Goal: Task Accomplishment & Management: Manage account settings

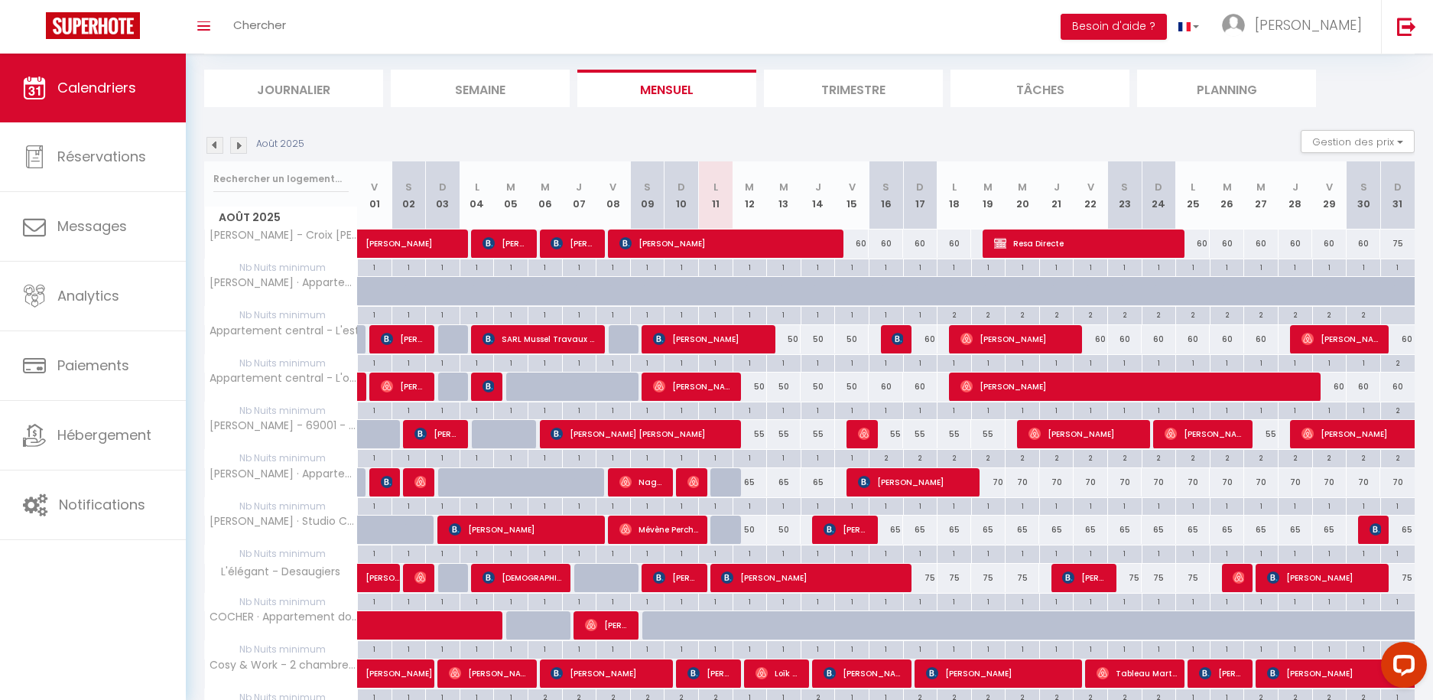
scroll to position [197, 0]
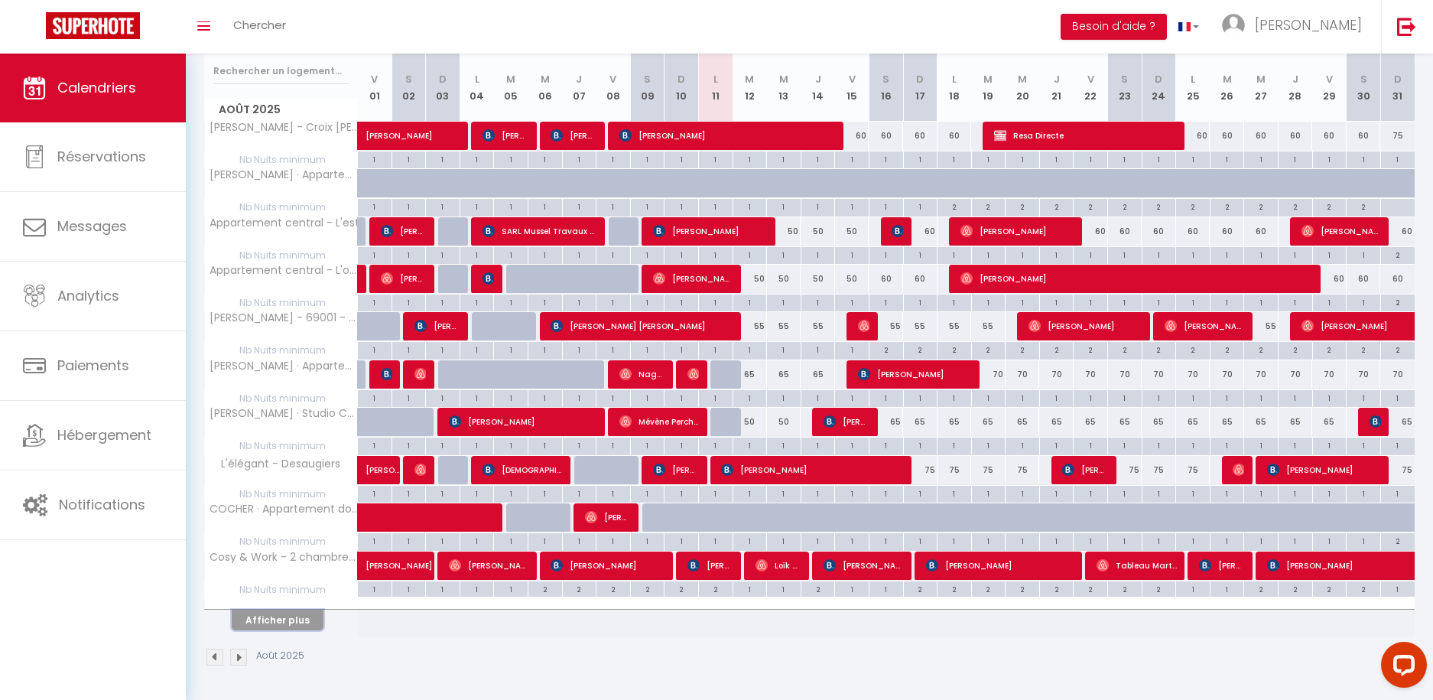
drag, startPoint x: 279, startPoint y: 619, endPoint x: 325, endPoint y: 585, distance: 57.3
click at [279, 619] on button "Afficher plus" at bounding box center [278, 619] width 92 height 21
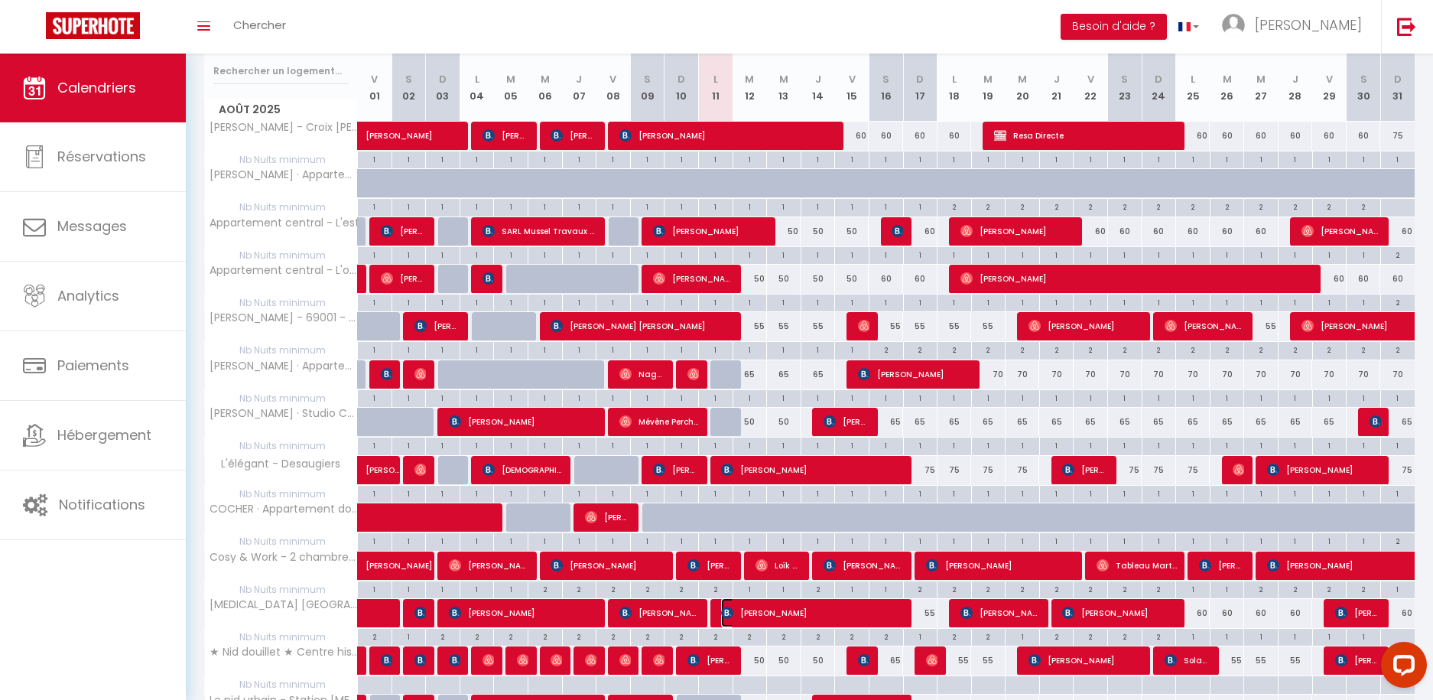
click at [763, 610] on span "[PERSON_NAME]" at bounding box center [813, 612] width 184 height 29
select select "OK"
select select "0"
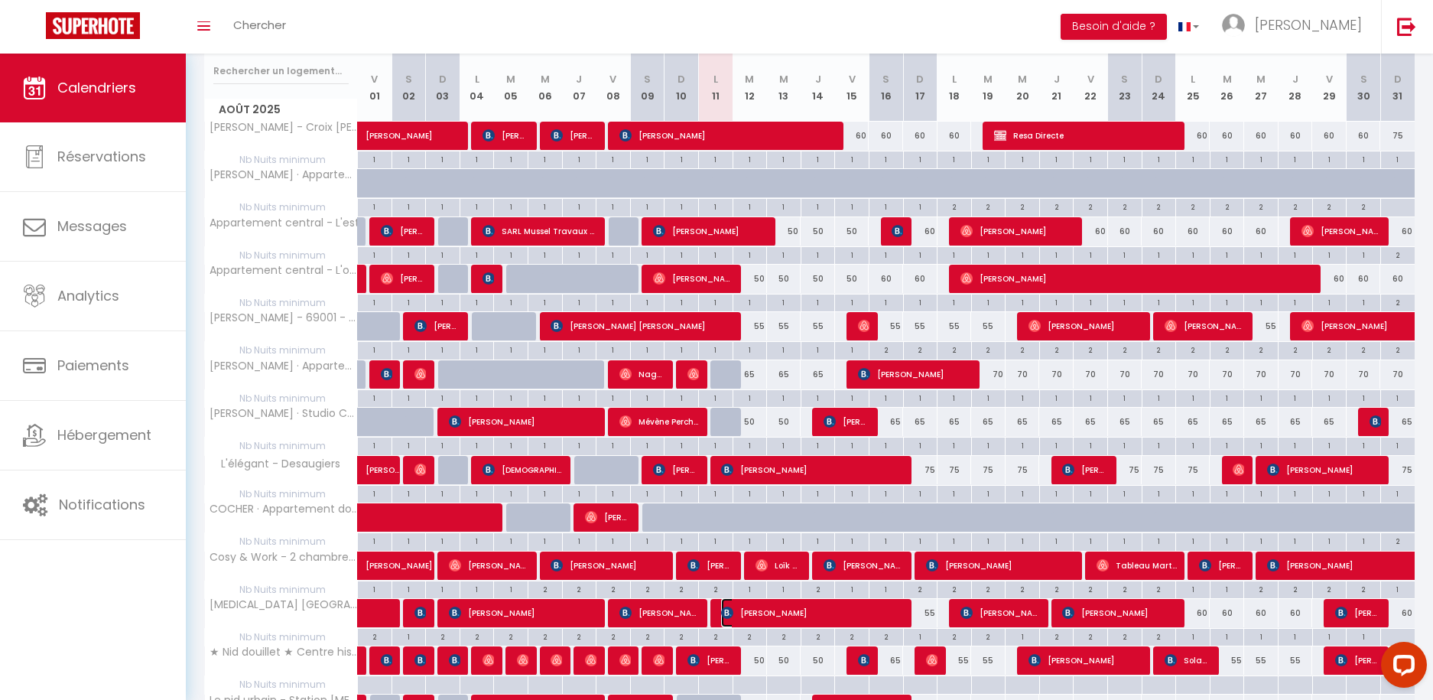
select select "1"
select select
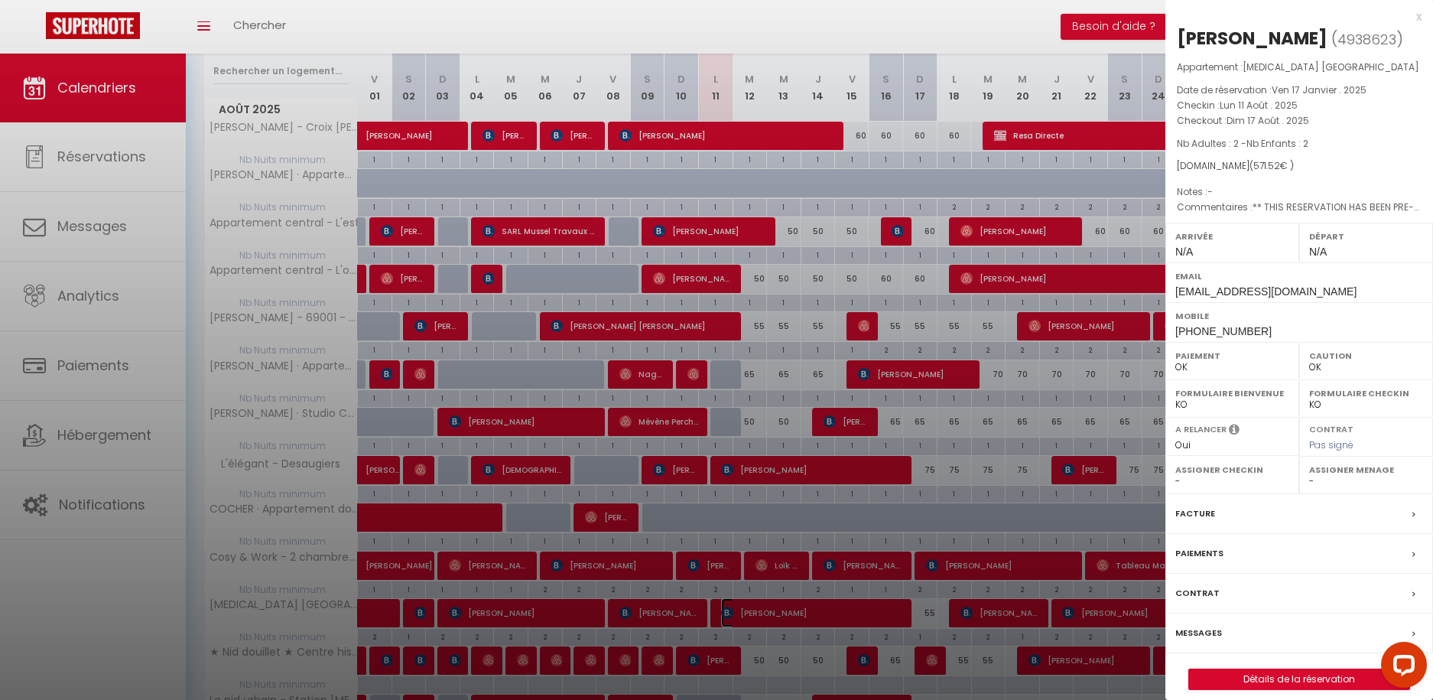
select select "33030"
click at [1271, 674] on link "Détails de la réservation" at bounding box center [1299, 679] width 220 height 20
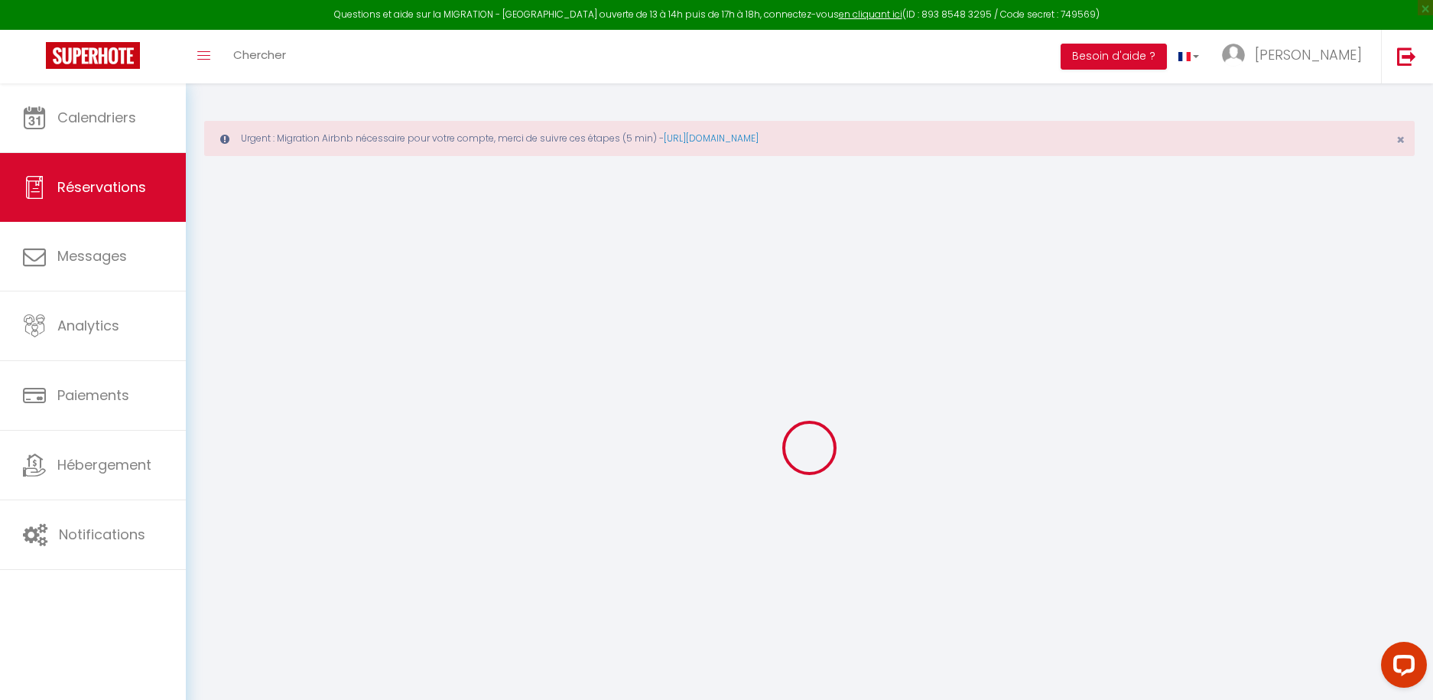
type input "Maëva"
type input "Fonmarty"
type input "mfonma.753268@guest.booking.com"
type input "+33619348375"
type input "."
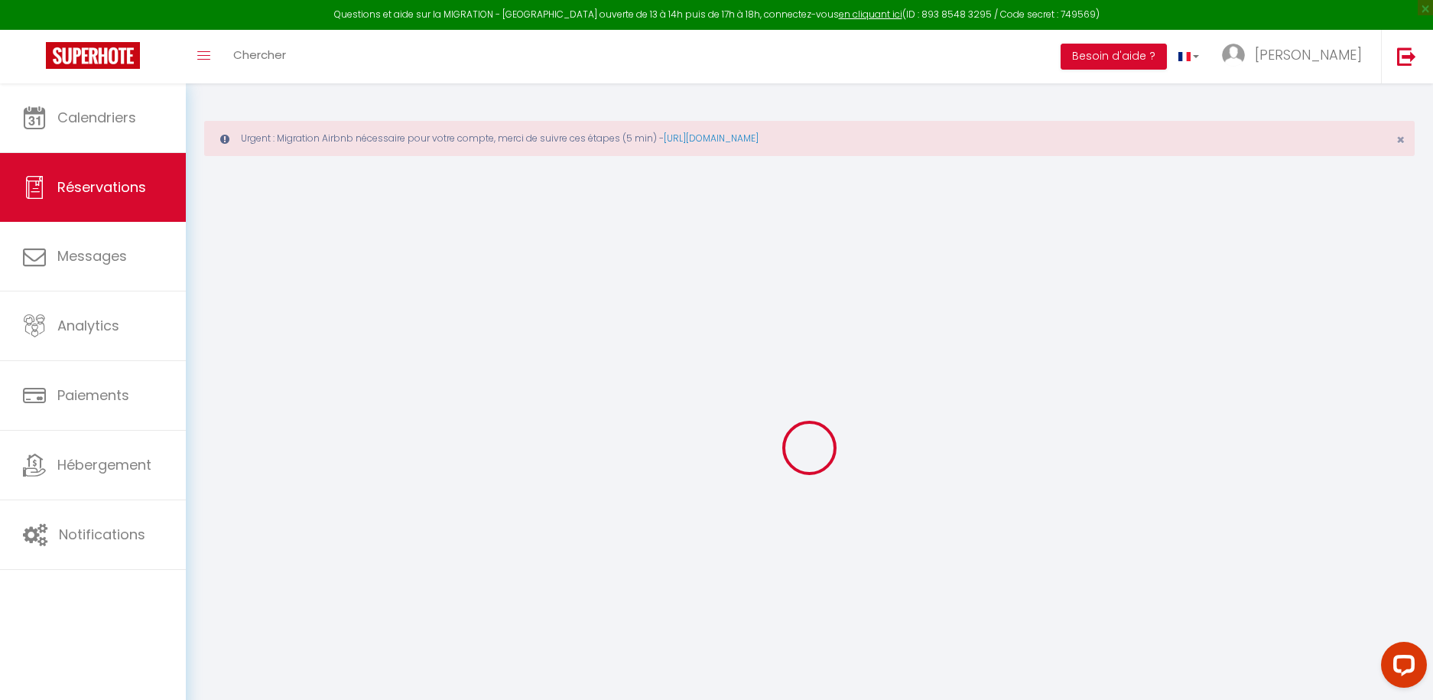
select select "FR"
type input "81.54"
type input "8"
select select "48237"
select select "1"
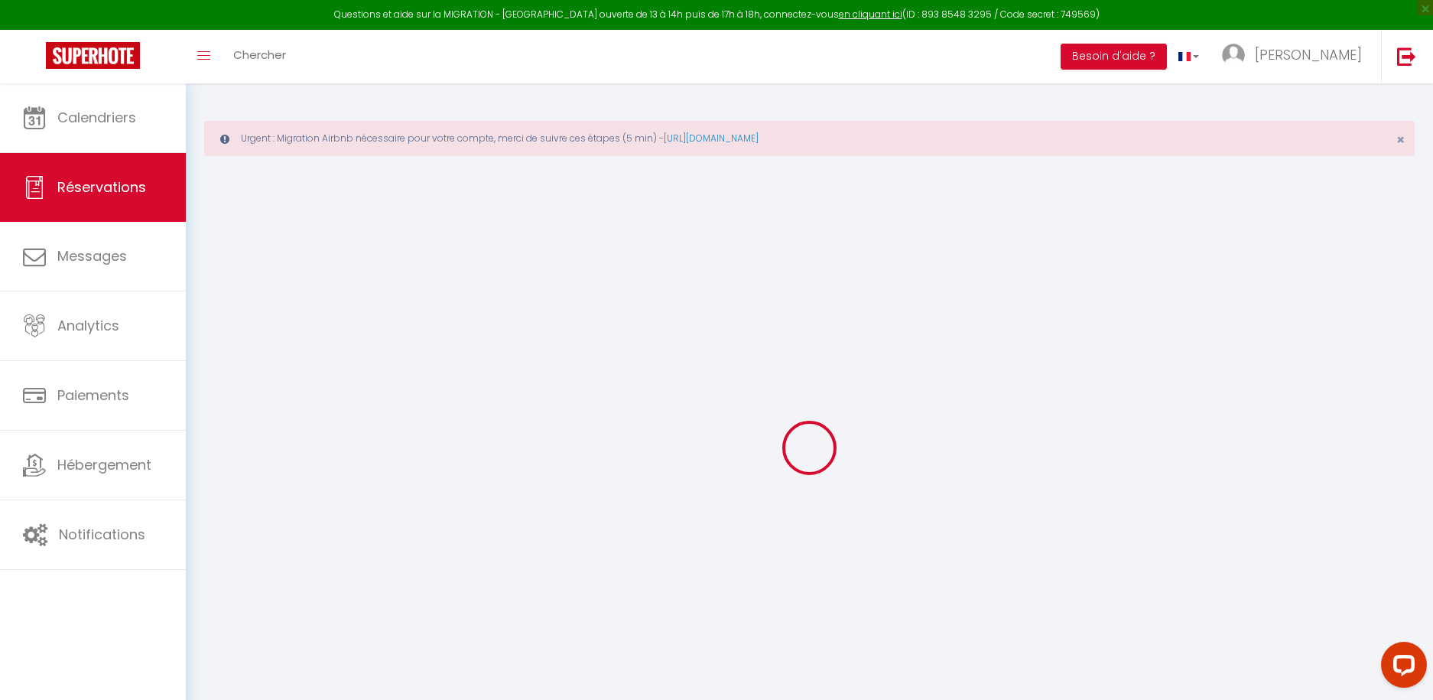
select select
type input "2"
select select "12"
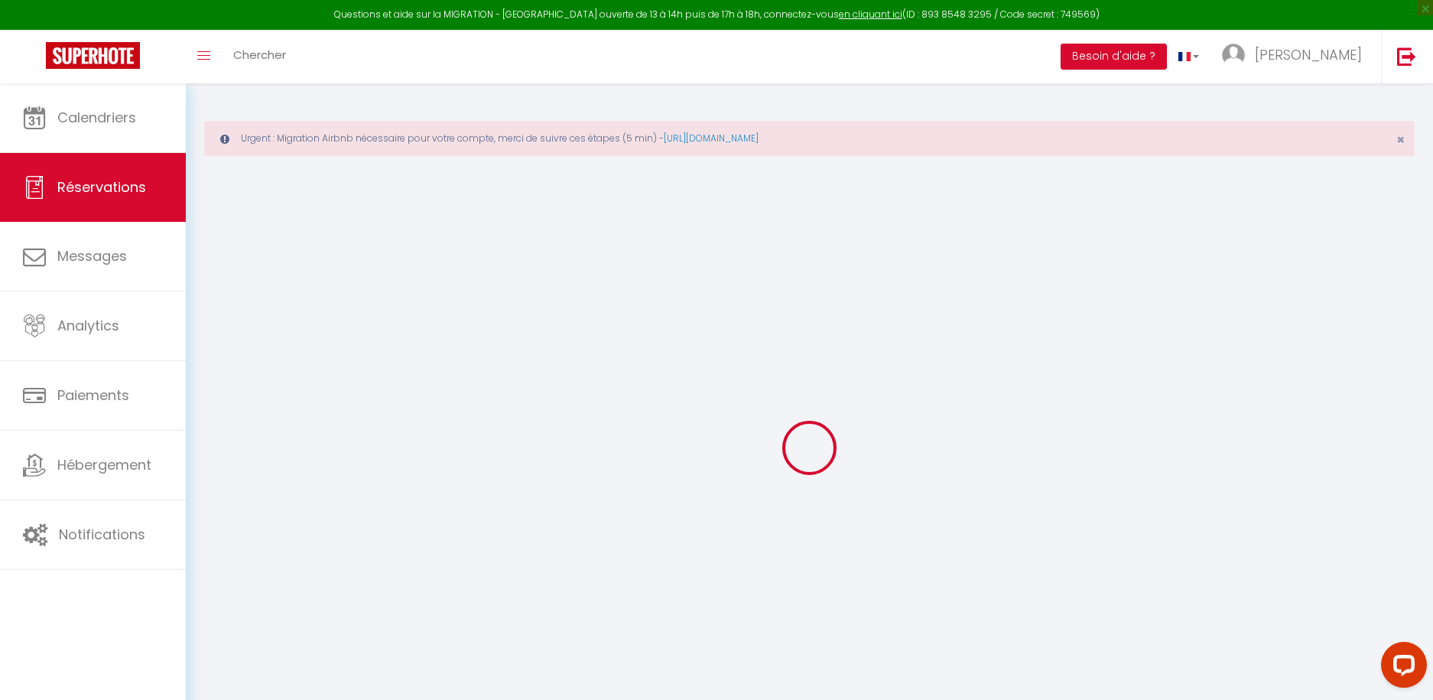
select select "15"
type input "507.6"
checkbox input "false"
type input "0"
select select "2"
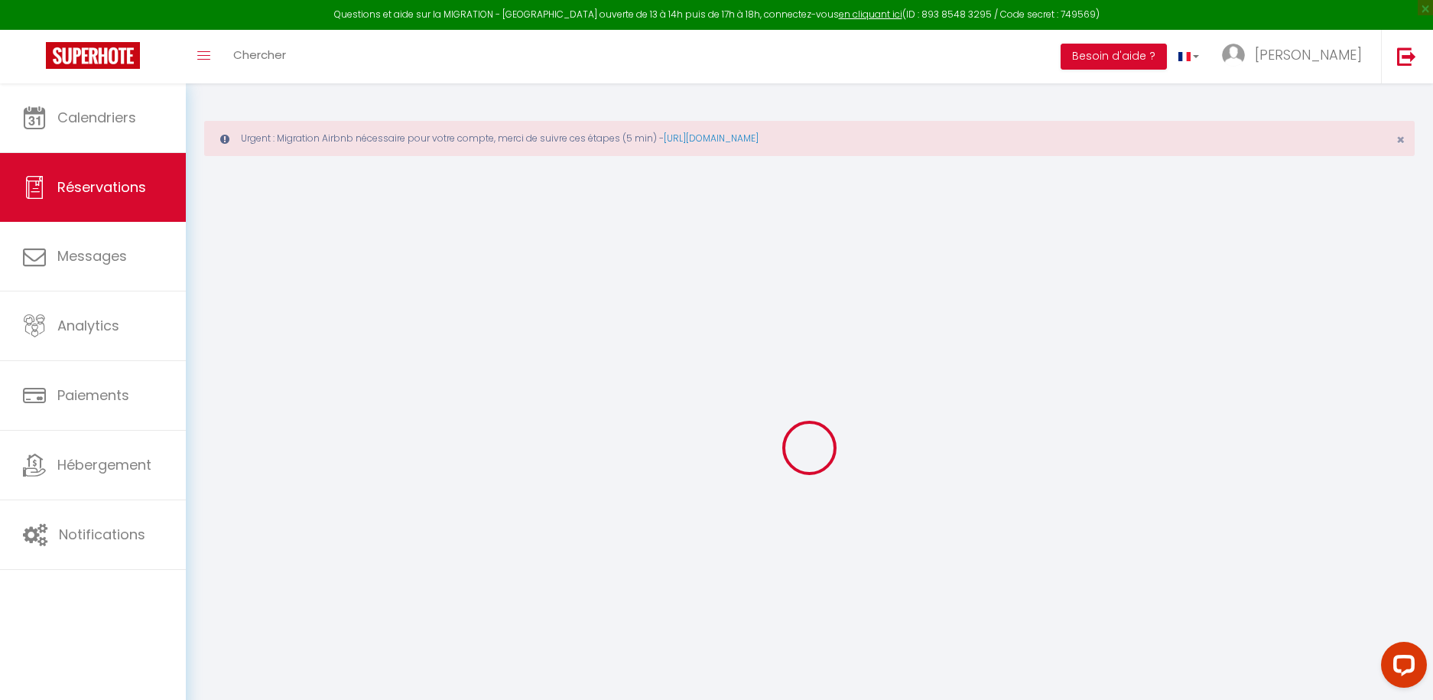
type input "36"
type input "0"
select select
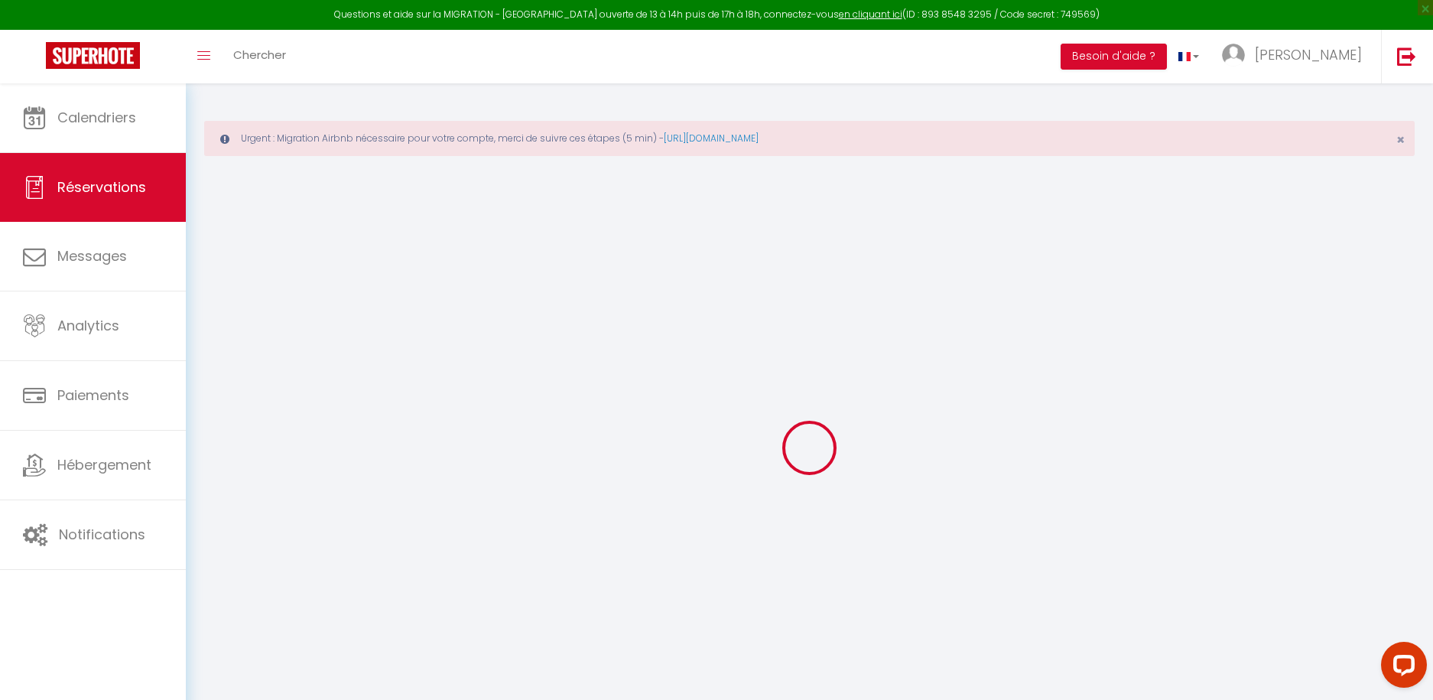
checkbox input "false"
select select
checkbox input "false"
select select
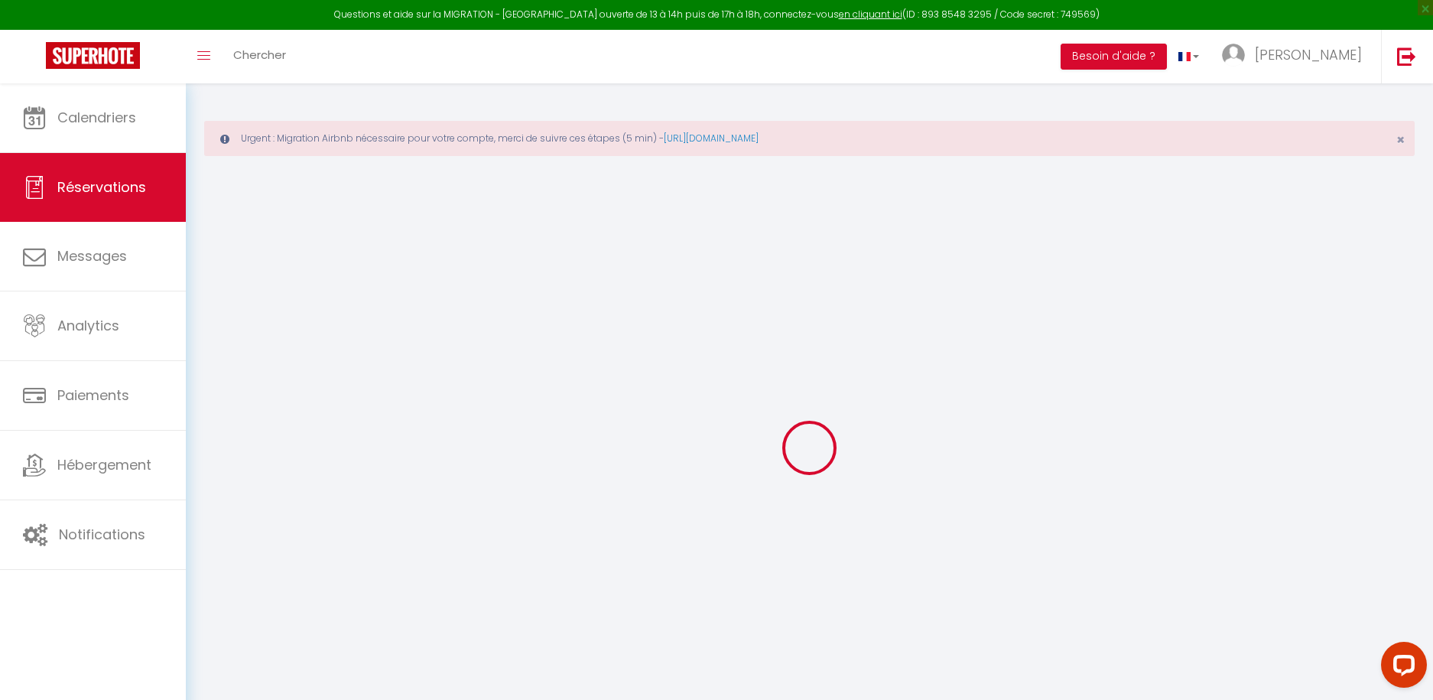
select select
checkbox input "false"
type textarea "** THIS RESERVATION HAS BEEN PRE-PAID ** Reservation has a cancellation grace p…"
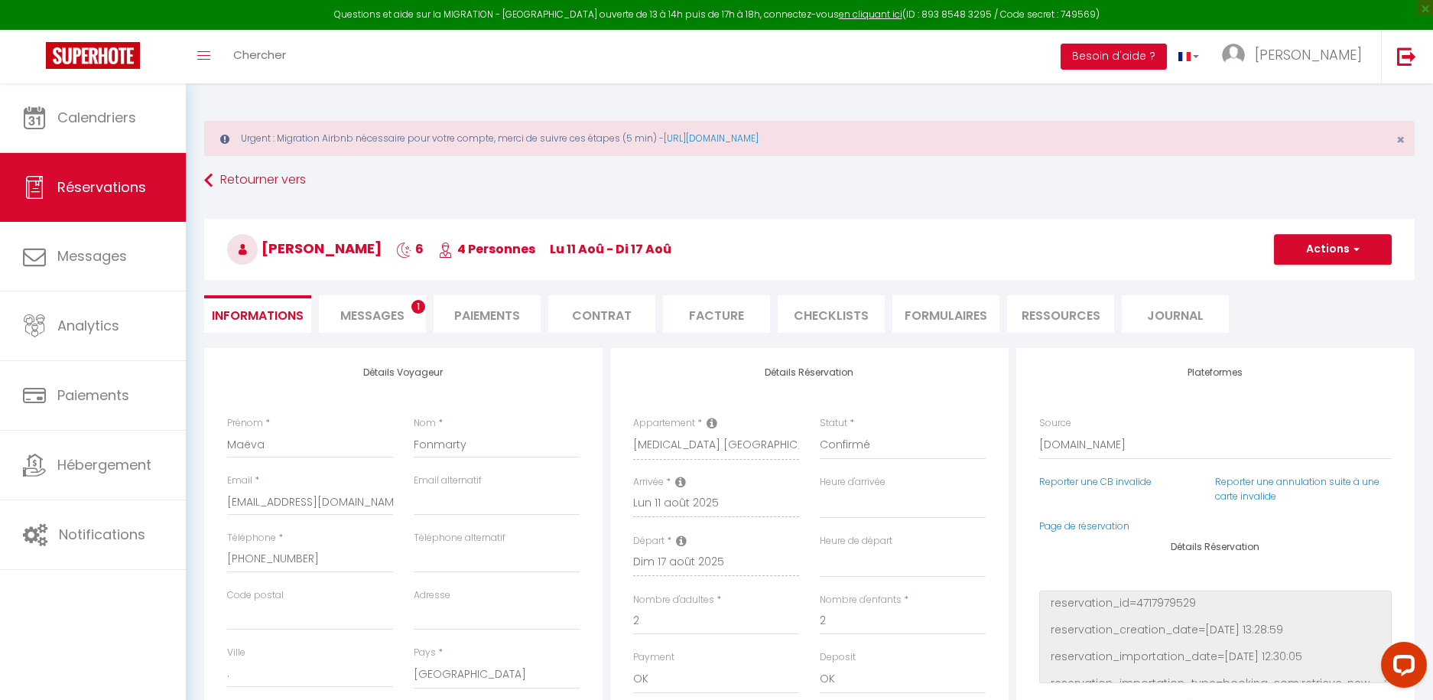
type input "36"
type input "27.92"
select select
checkbox input "false"
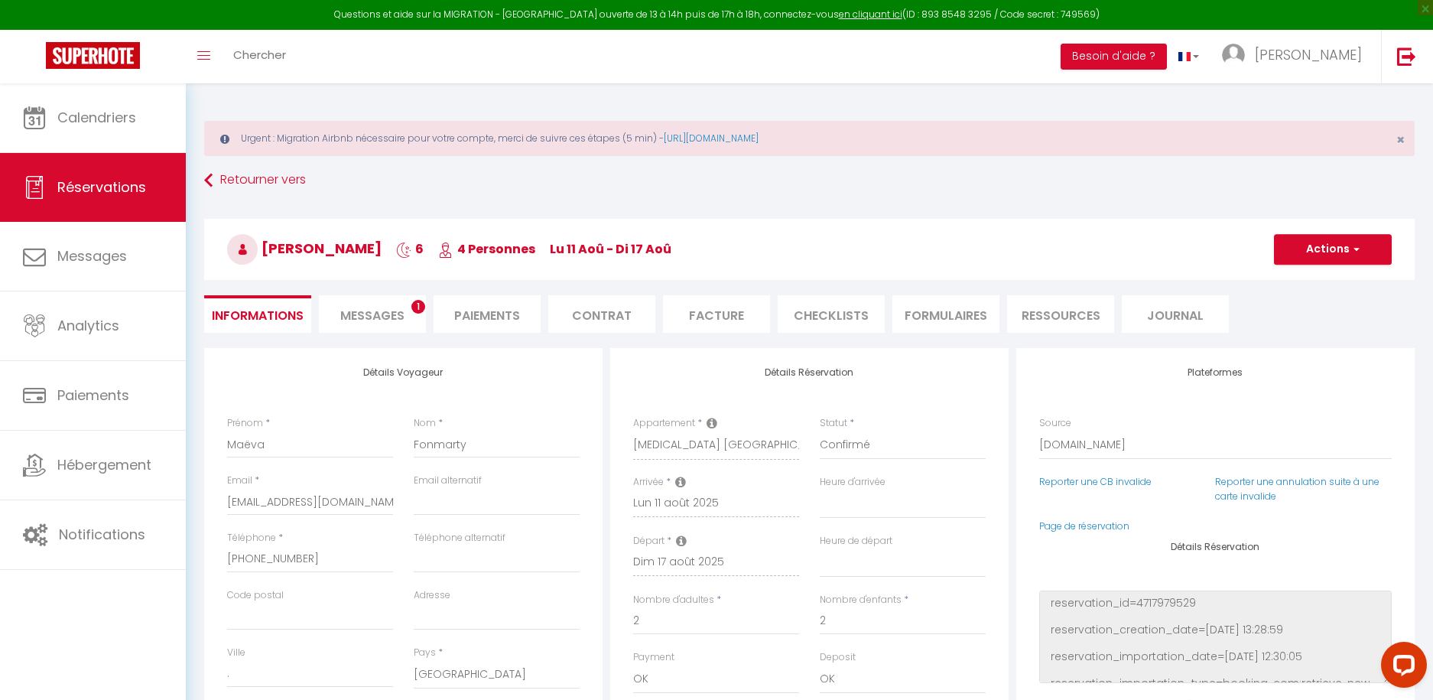
select select
click at [363, 307] on span "Messages" at bounding box center [372, 316] width 64 height 18
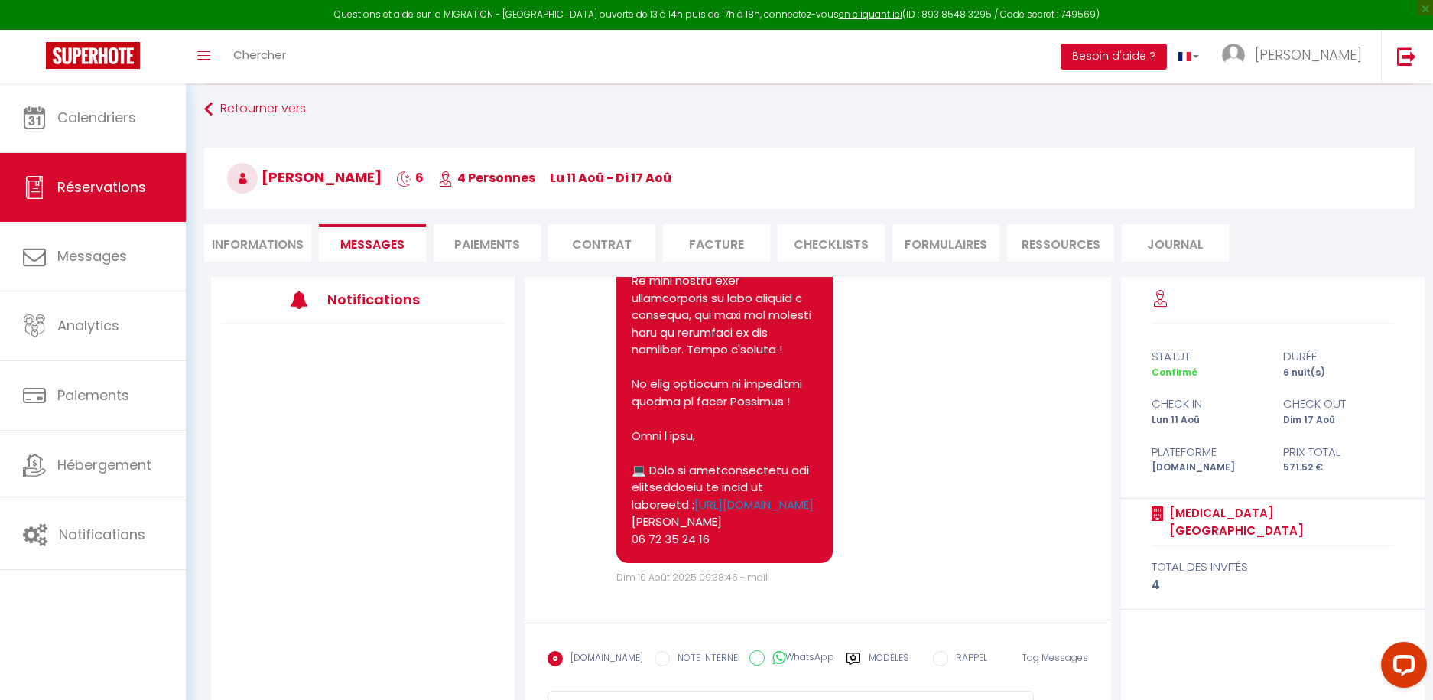
scroll to position [145, 0]
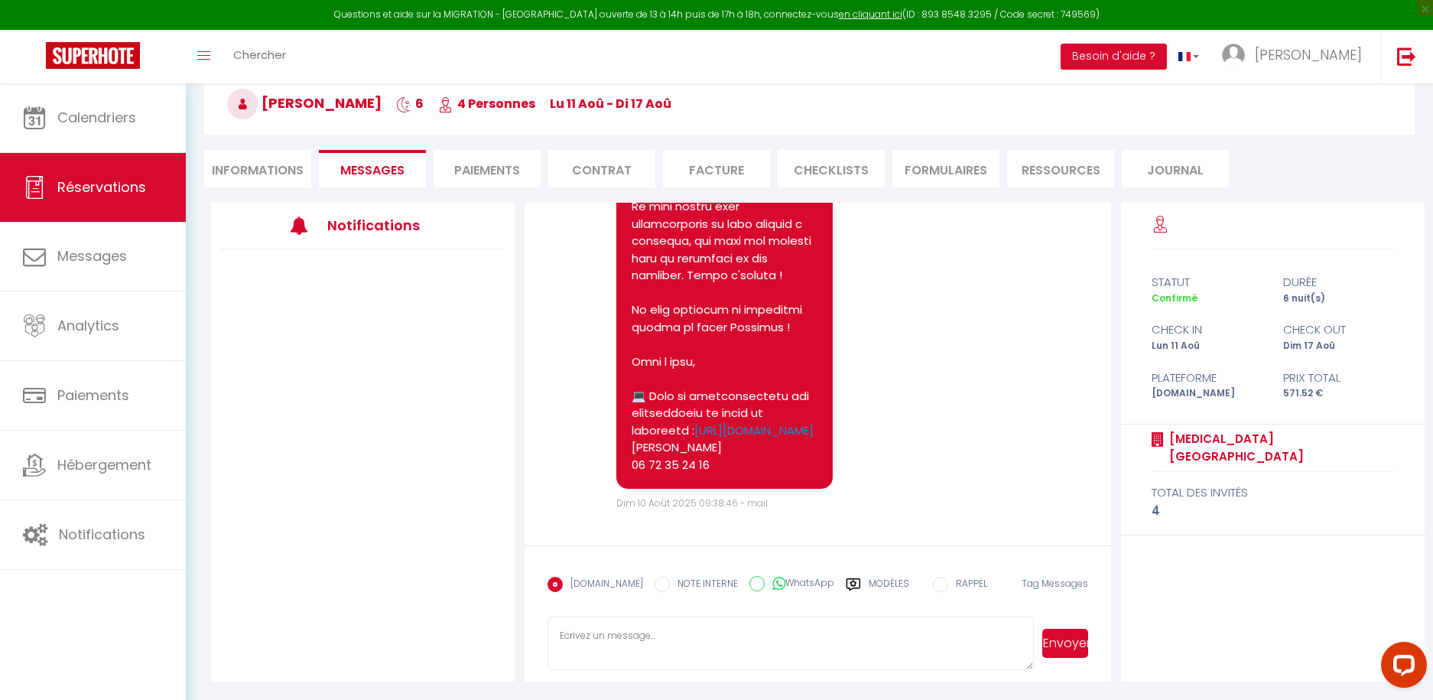
click at [597, 638] on textarea at bounding box center [790, 643] width 487 height 54
paste textarea "Bonjour L'appartement vient d'être finalisé et est prêt à vous accueillir. Vous…"
type textarea "Bonjour L'appartement vient d'être finalisé et est prêt à vous accueillir. Vous…"
click at [1061, 644] on button "Envoyer" at bounding box center [1065, 643] width 46 height 29
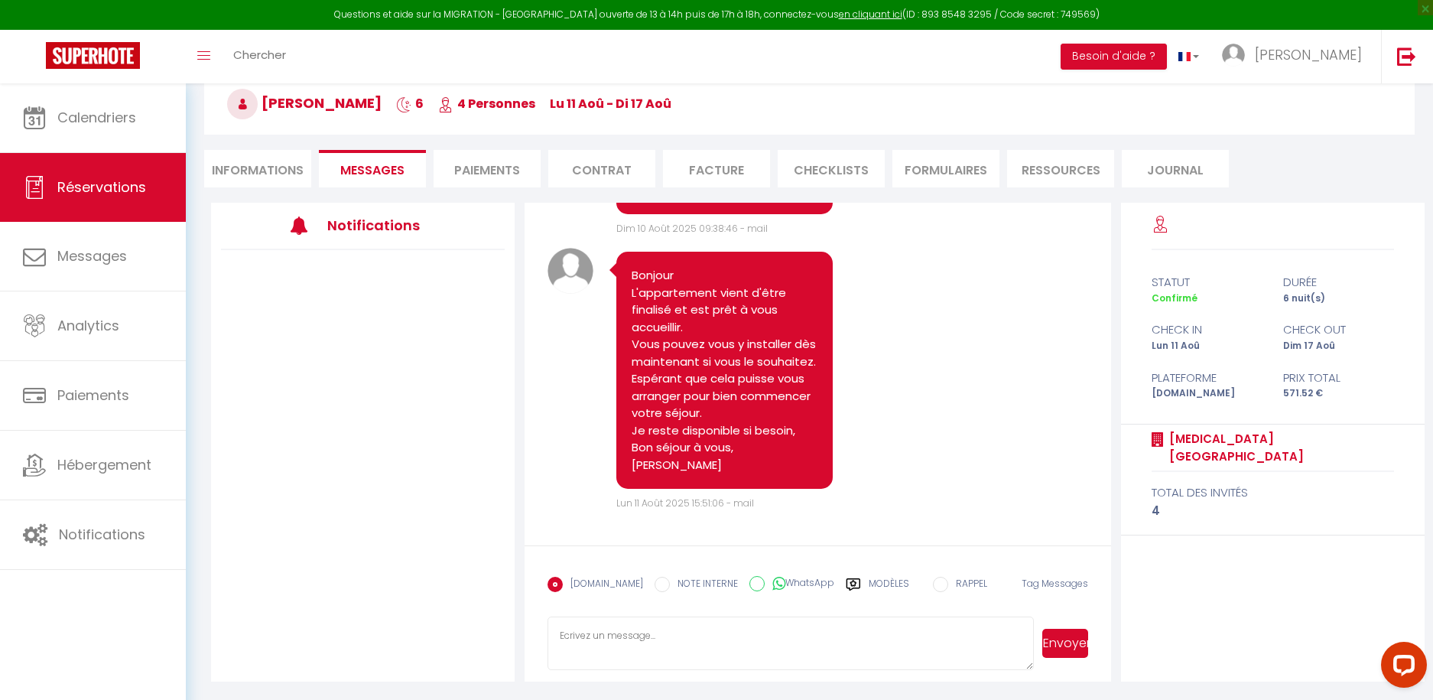
scroll to position [2139, 0]
select select
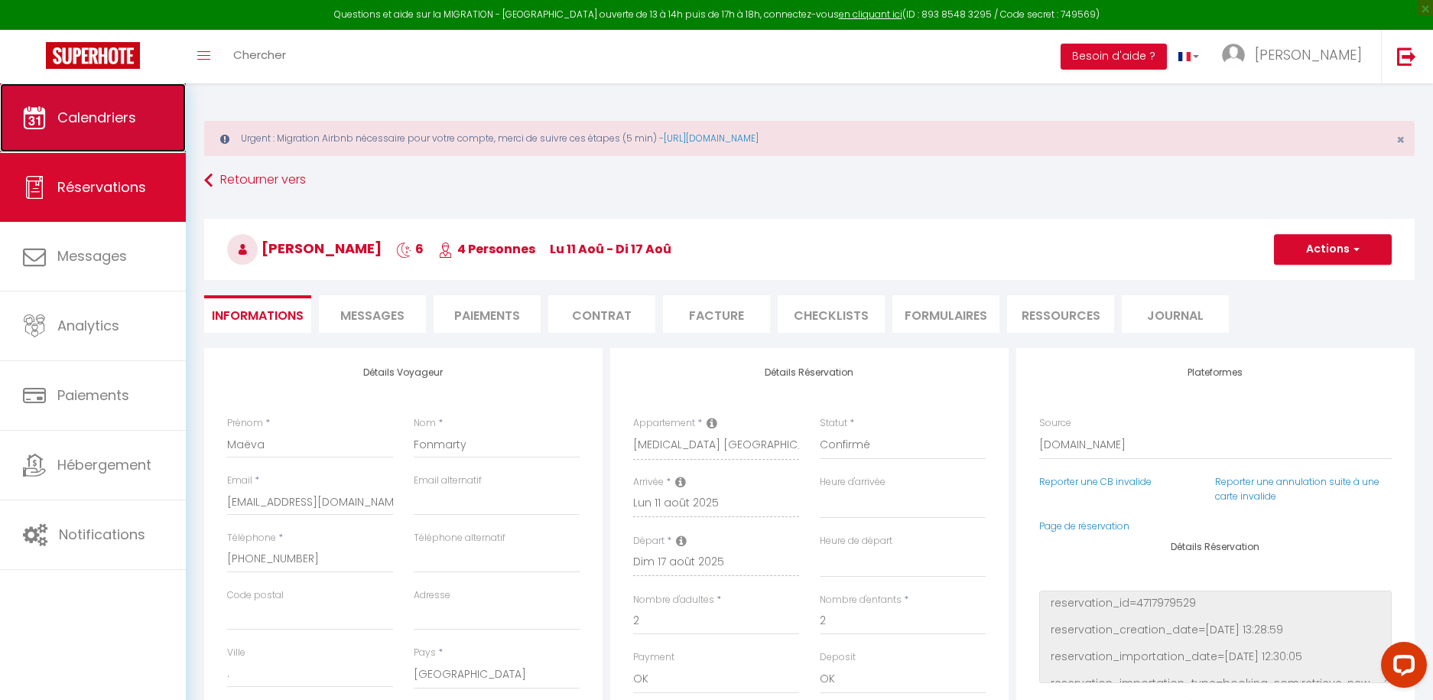
click at [113, 113] on span "Calendriers" at bounding box center [96, 117] width 79 height 19
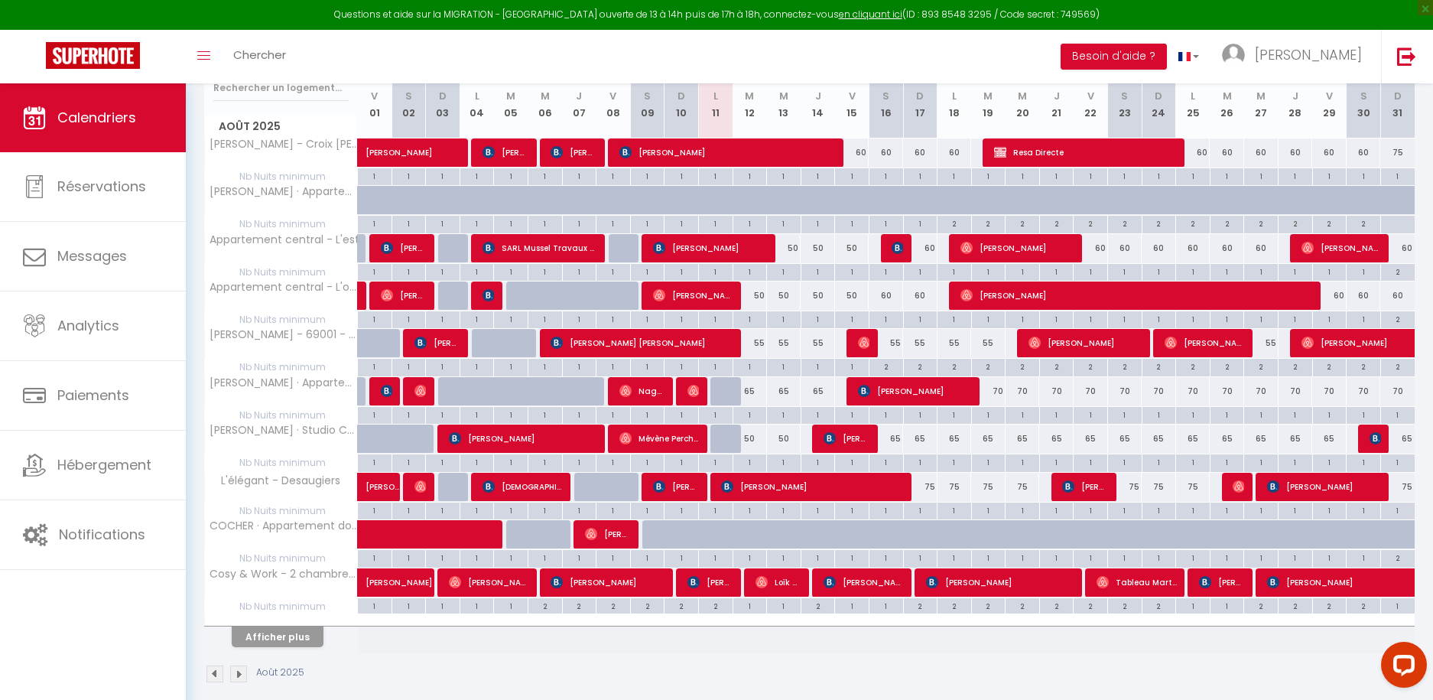
scroll to position [292, 0]
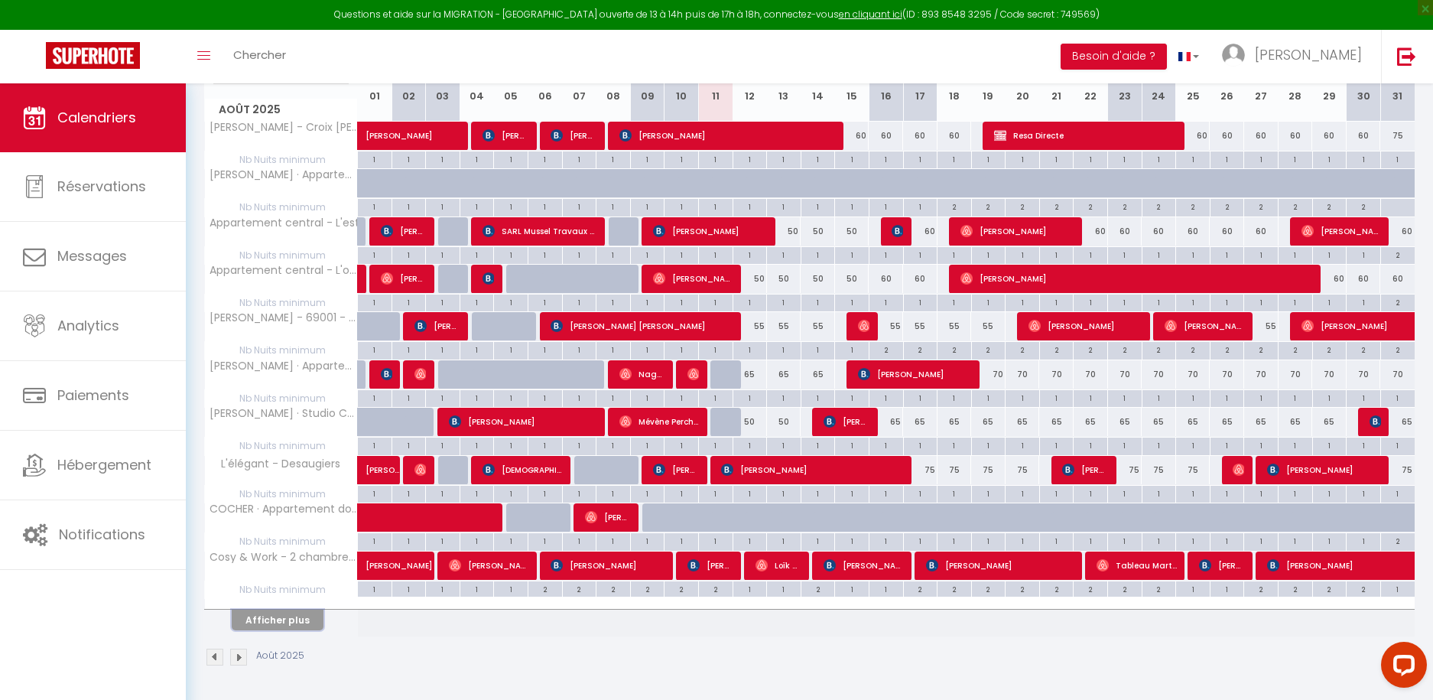
click at [286, 622] on button "Afficher plus" at bounding box center [278, 619] width 92 height 21
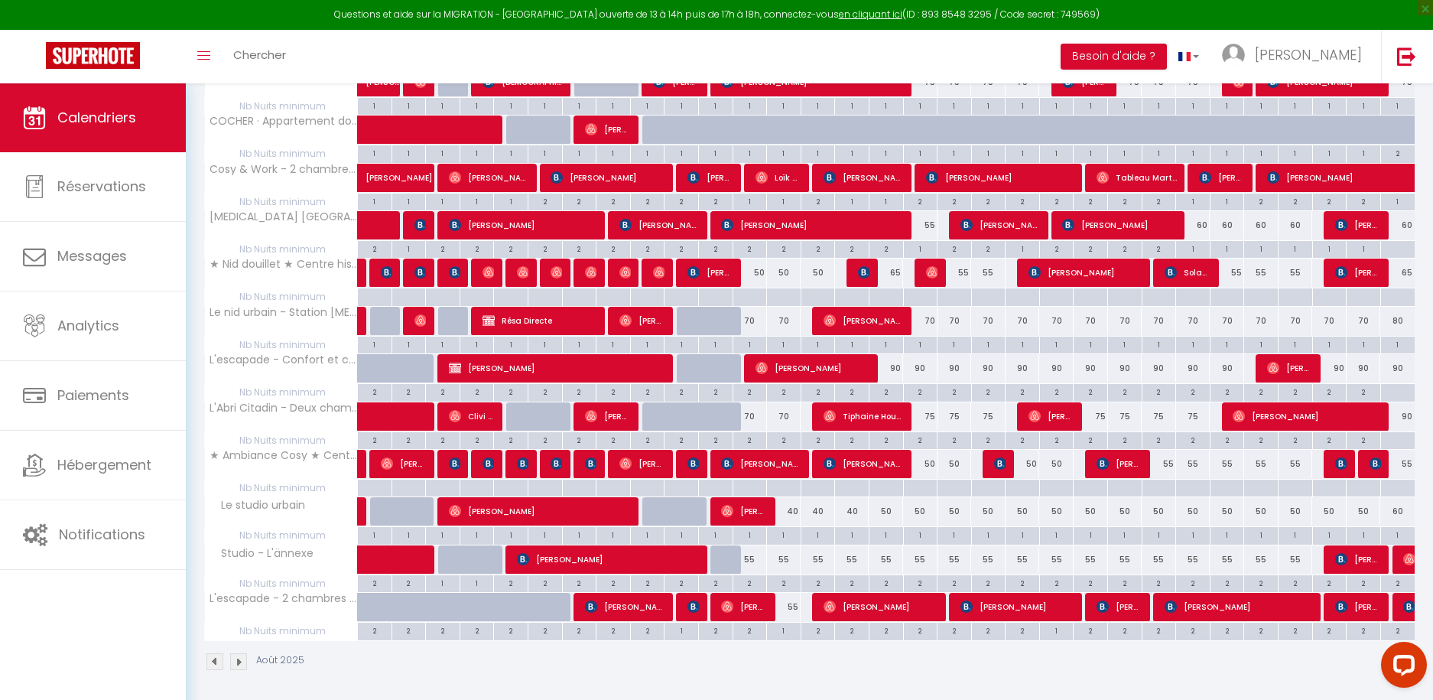
scroll to position [684, 0]
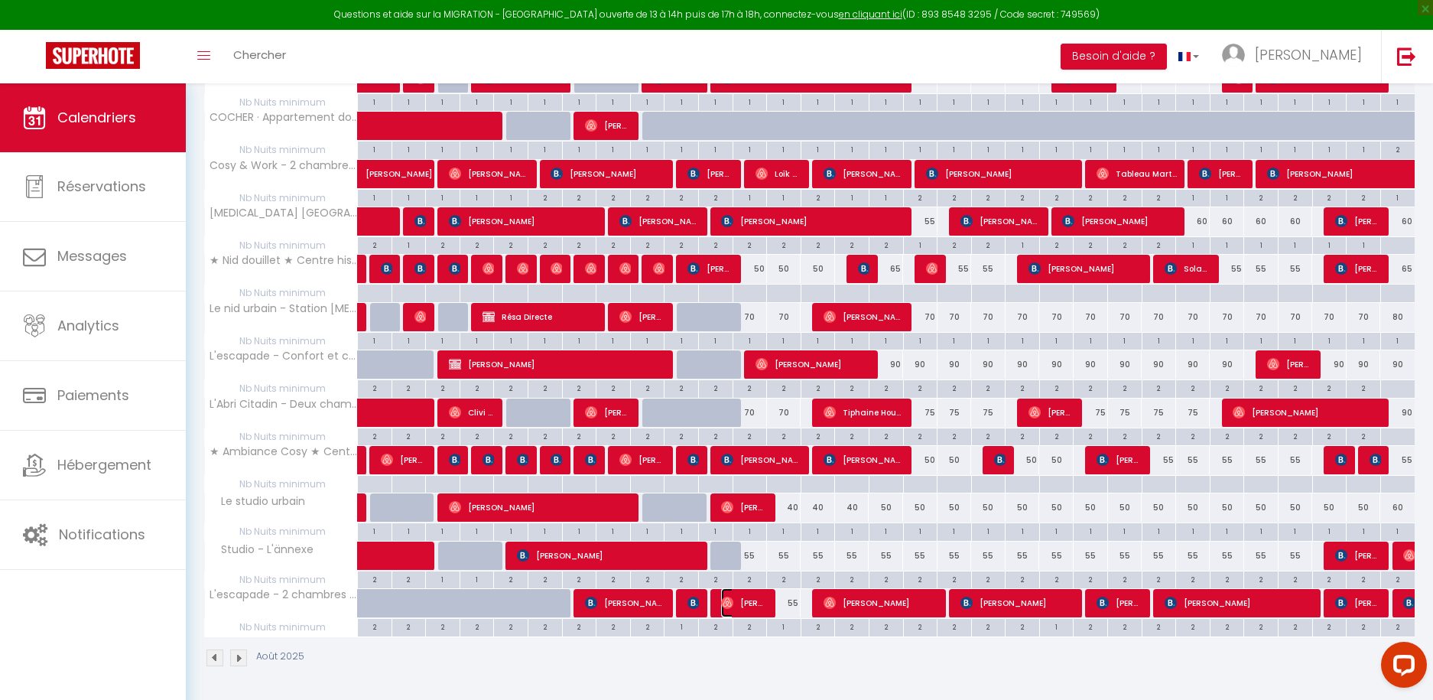
click at [749, 599] on span "[PERSON_NAME]" at bounding box center [744, 602] width 46 height 29
select select "OK"
select select "0"
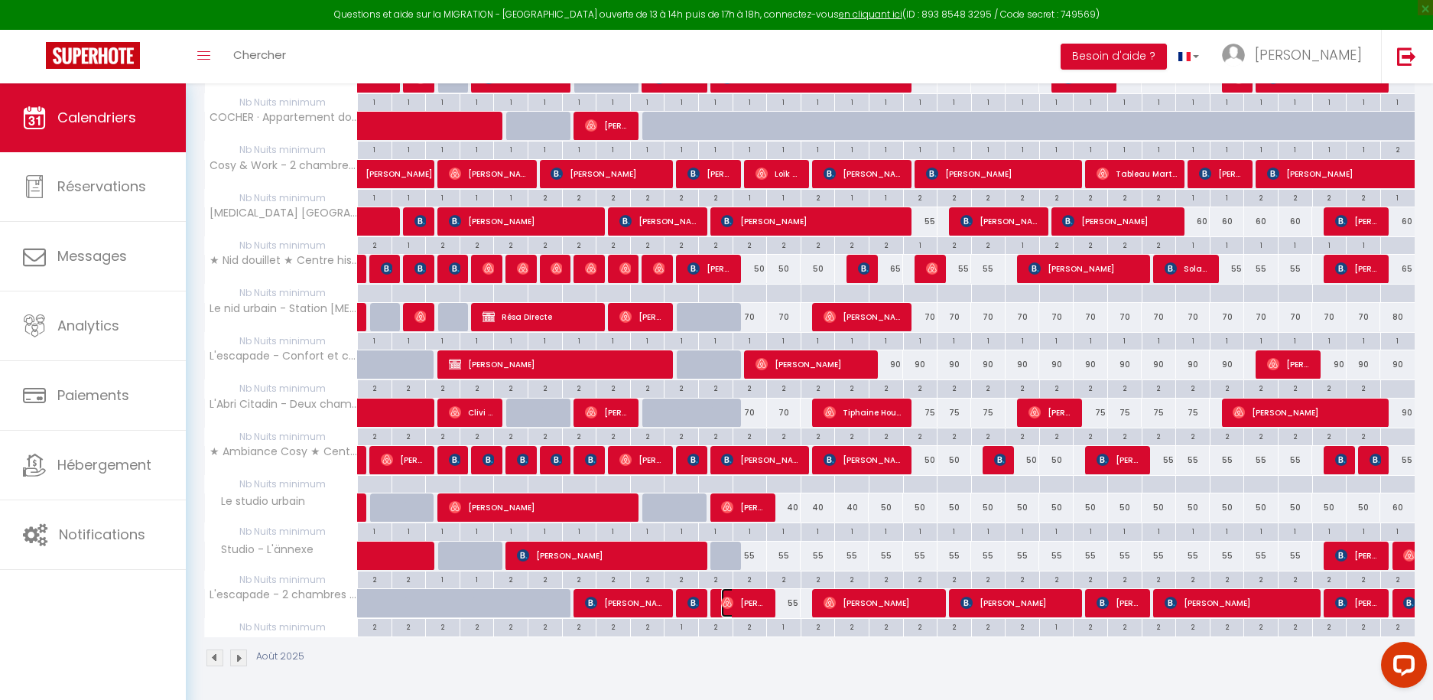
select select "1"
select select
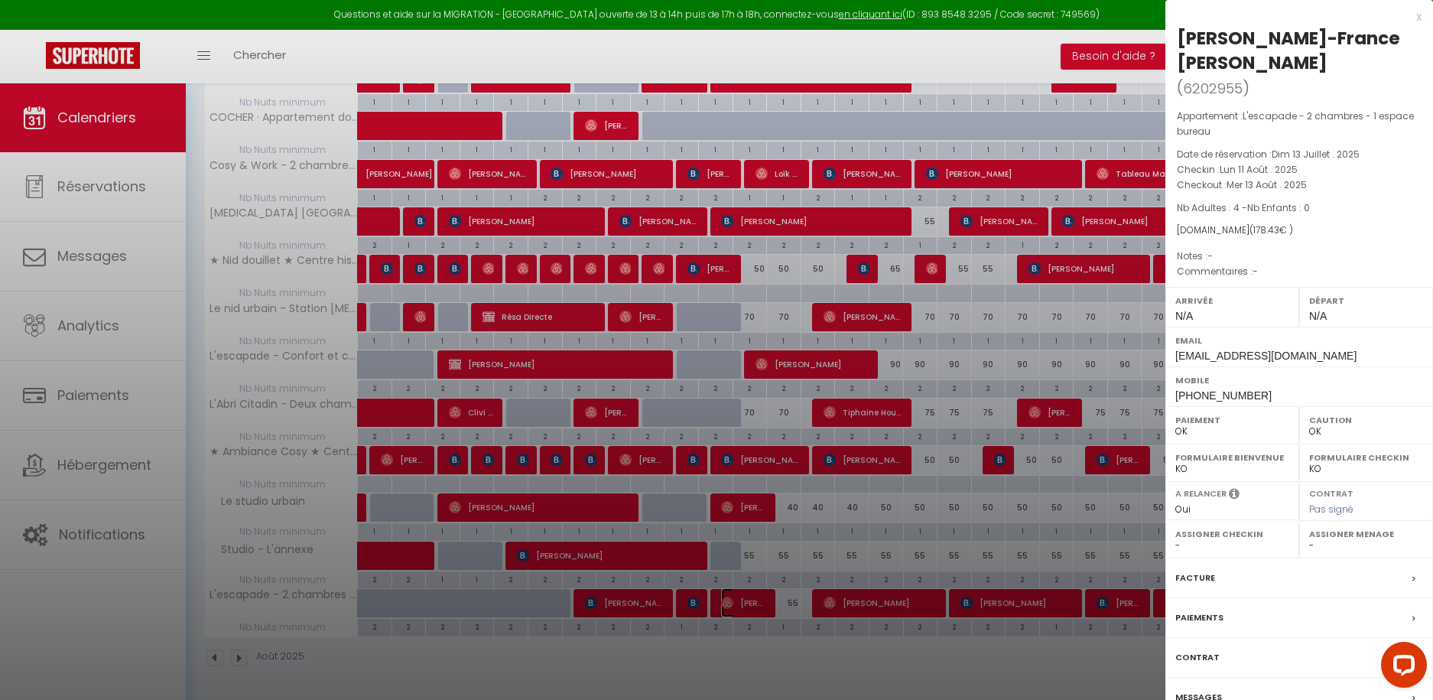
select select "33030"
click at [746, 601] on div at bounding box center [716, 350] width 1433 height 700
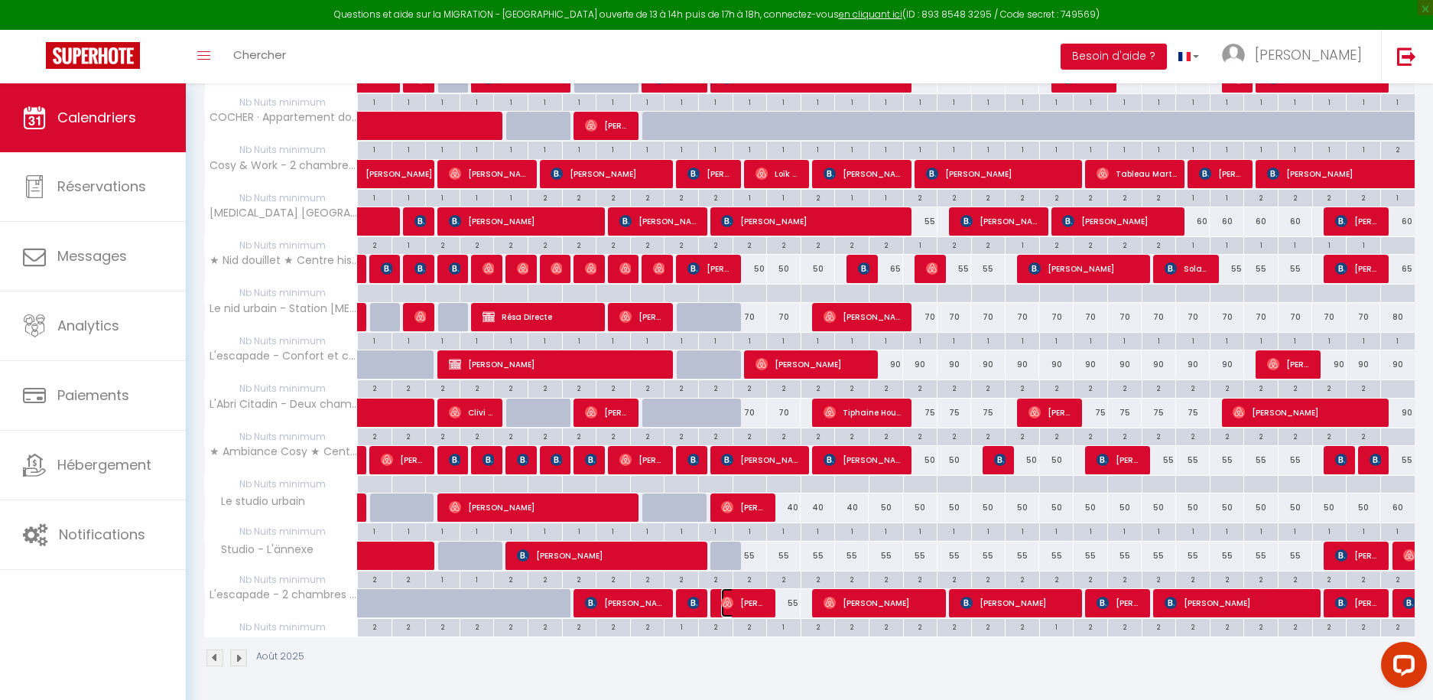
click at [736, 610] on span "[PERSON_NAME]" at bounding box center [744, 602] width 46 height 29
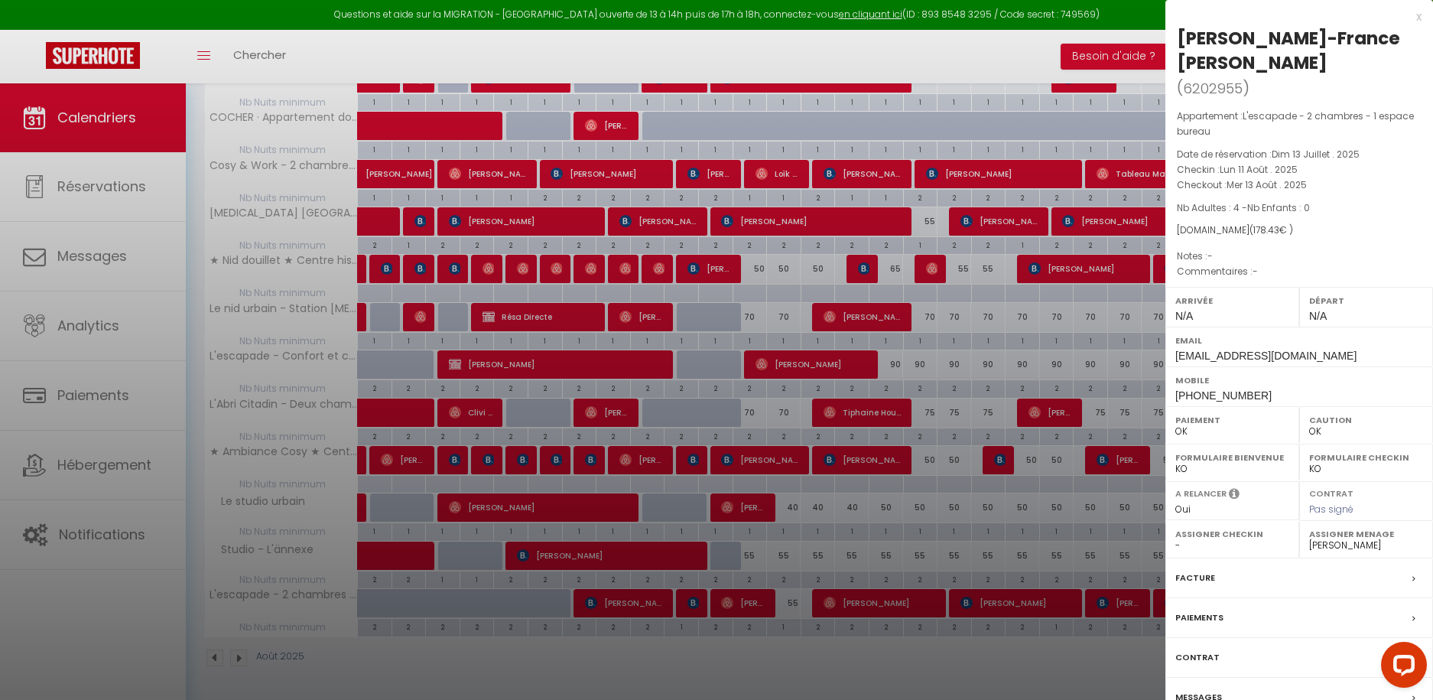
click at [1205, 689] on label "Messages" at bounding box center [1198, 697] width 47 height 16
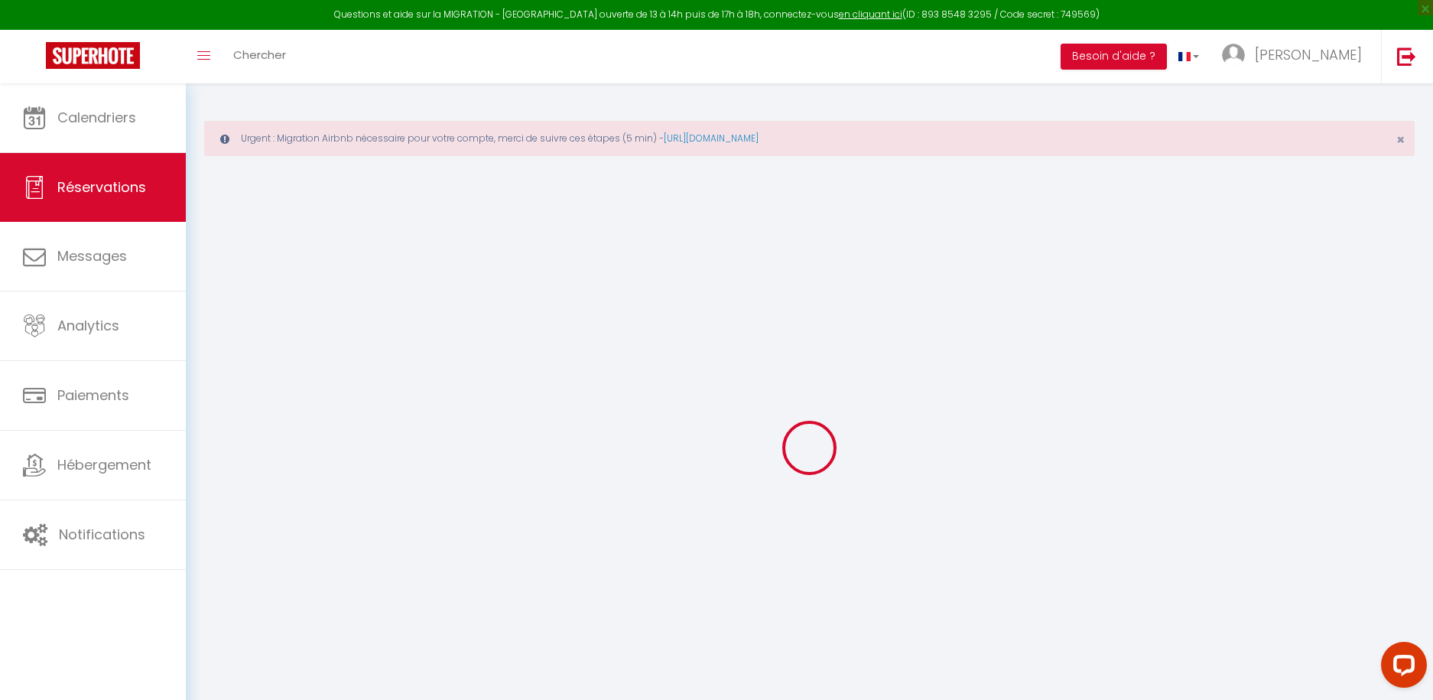
select select
checkbox input "false"
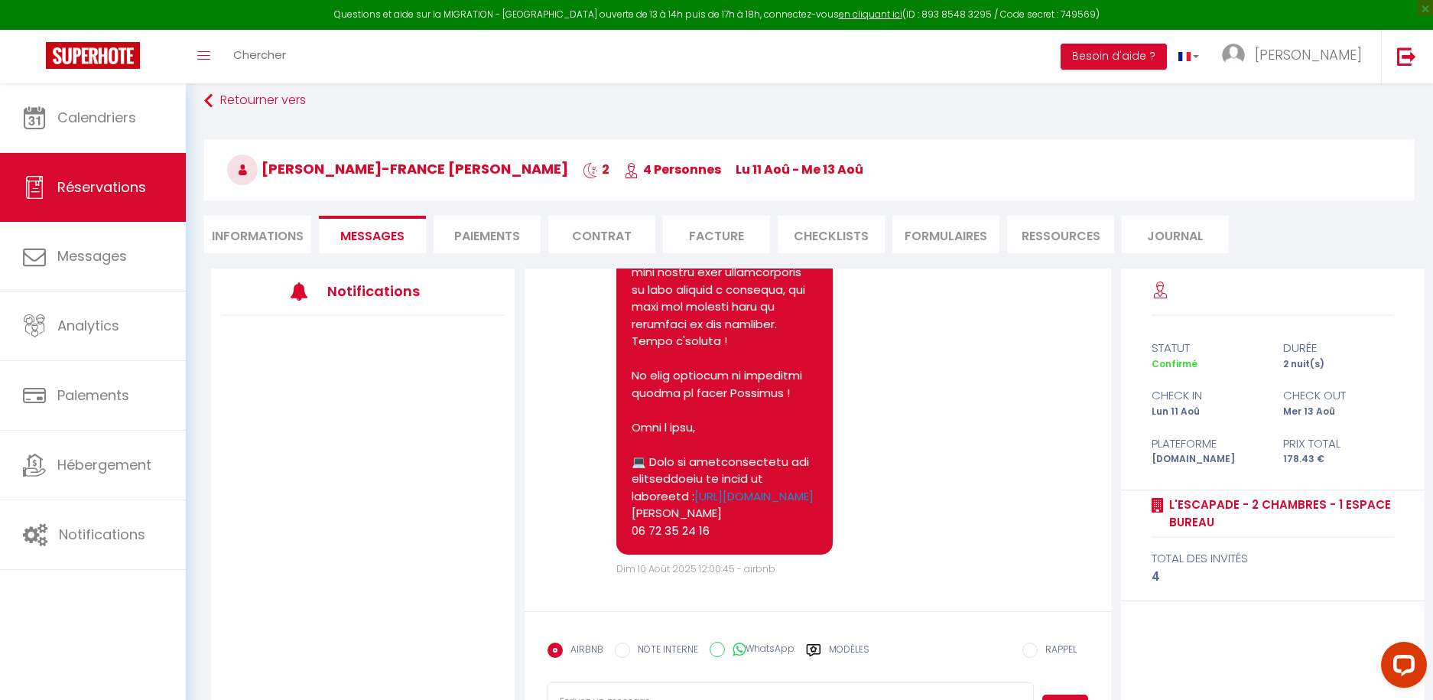
scroll to position [145, 0]
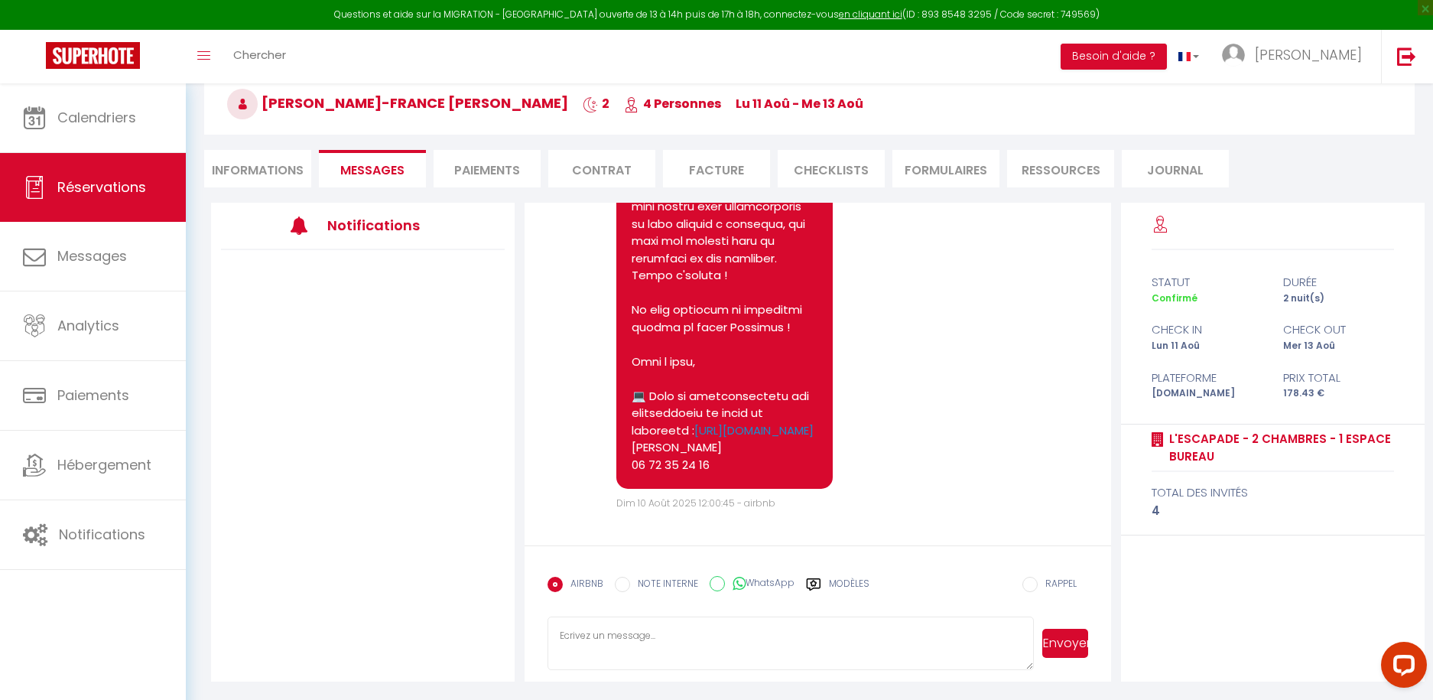
click at [616, 642] on textarea at bounding box center [790, 643] width 487 height 54
paste textarea "Bonjour L'appartement vient d'être finalisé et est prêt à vous accueillir. Vous…"
type textarea "Bonjour L'appartement vient d'être finalisé et est prêt à vous accueillir. Vous…"
click at [1051, 645] on button "Envoyer" at bounding box center [1065, 643] width 46 height 29
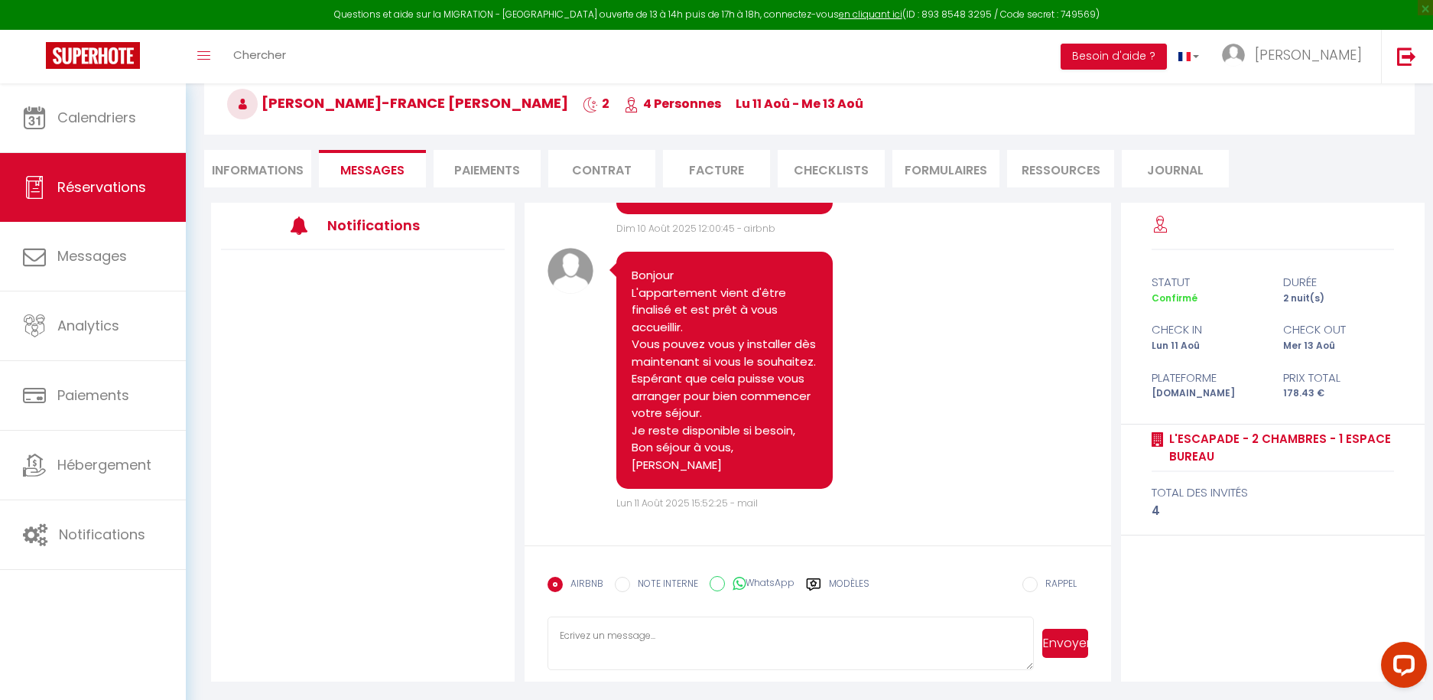
scroll to position [2789, 0]
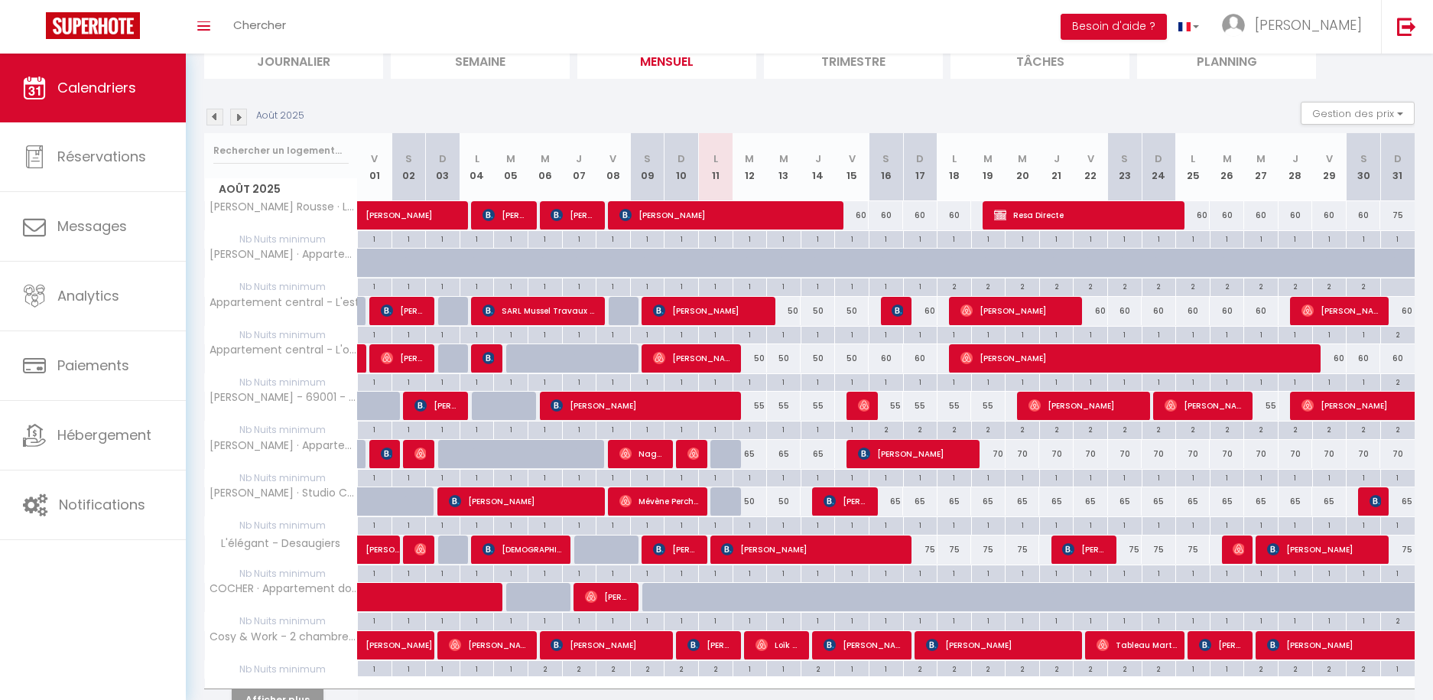
scroll to position [197, 0]
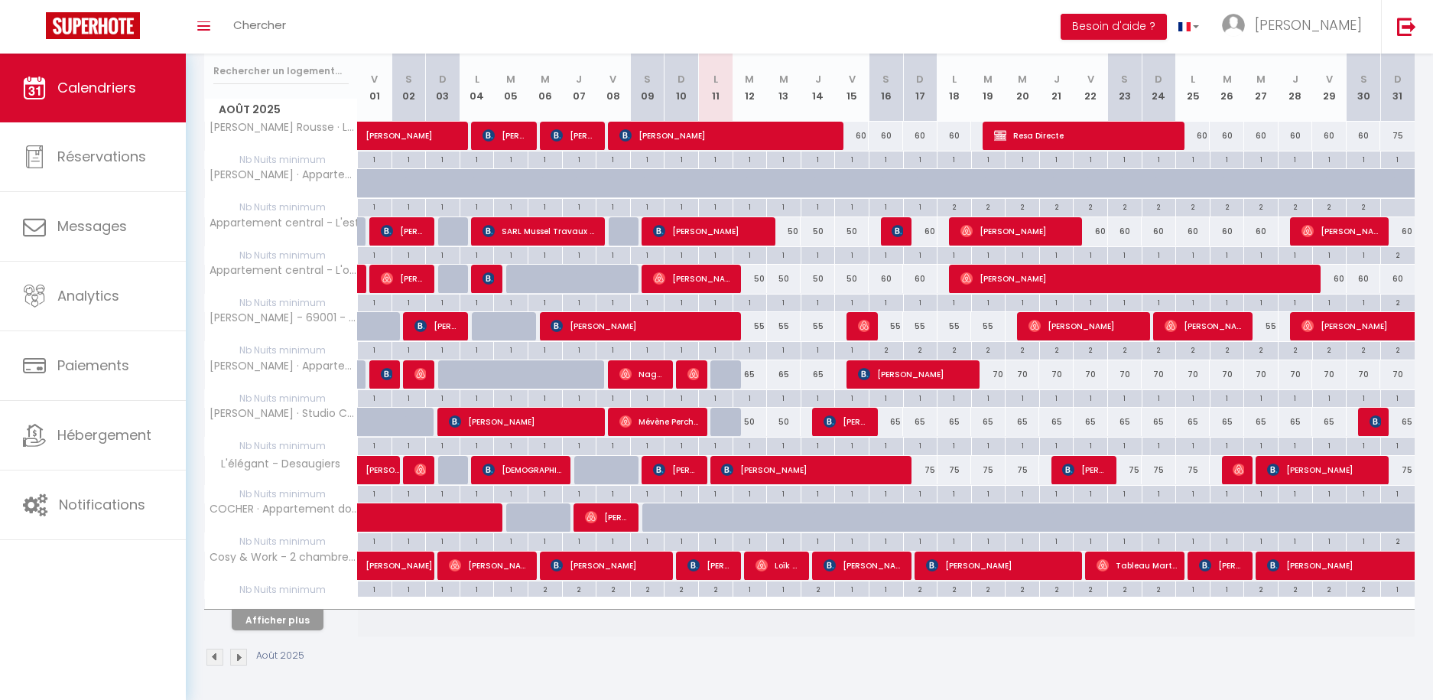
click at [271, 605] on div at bounding box center [281, 604] width 153 height 10
click at [273, 622] on button "Afficher plus" at bounding box center [278, 619] width 92 height 21
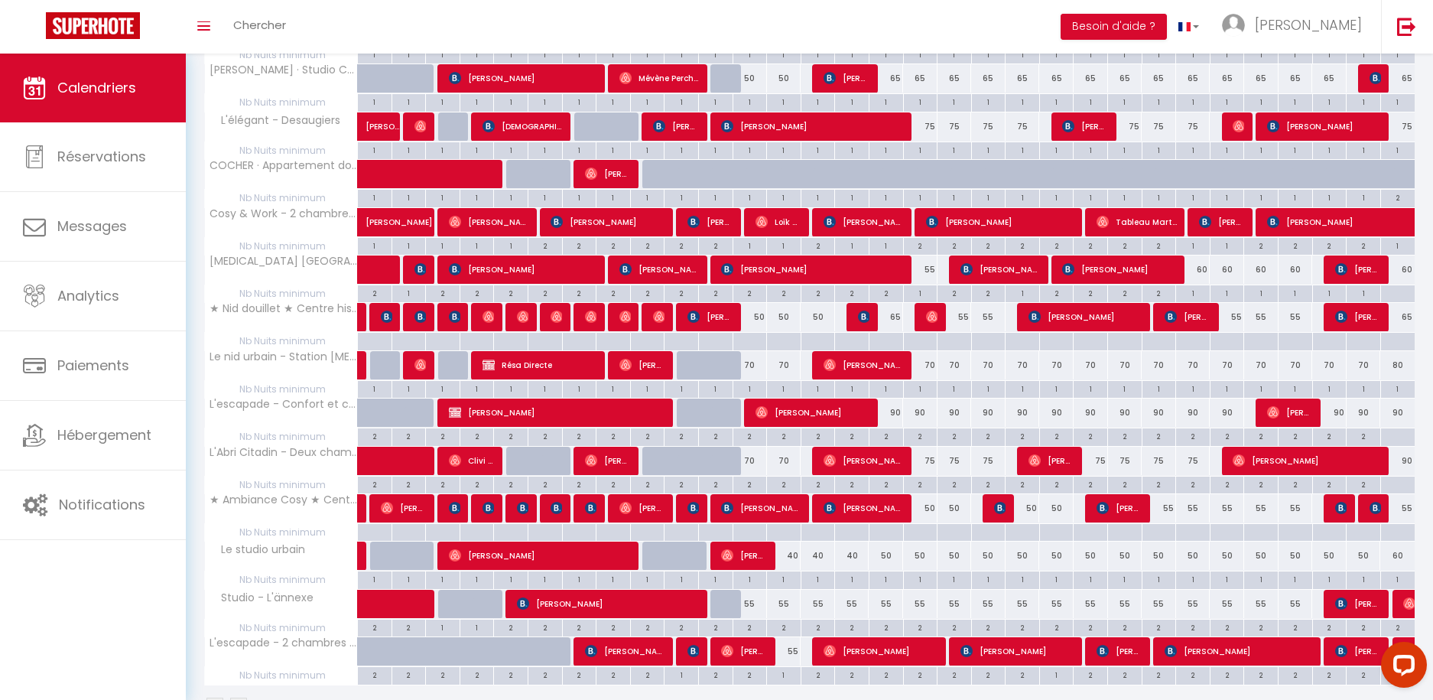
scroll to position [573, 0]
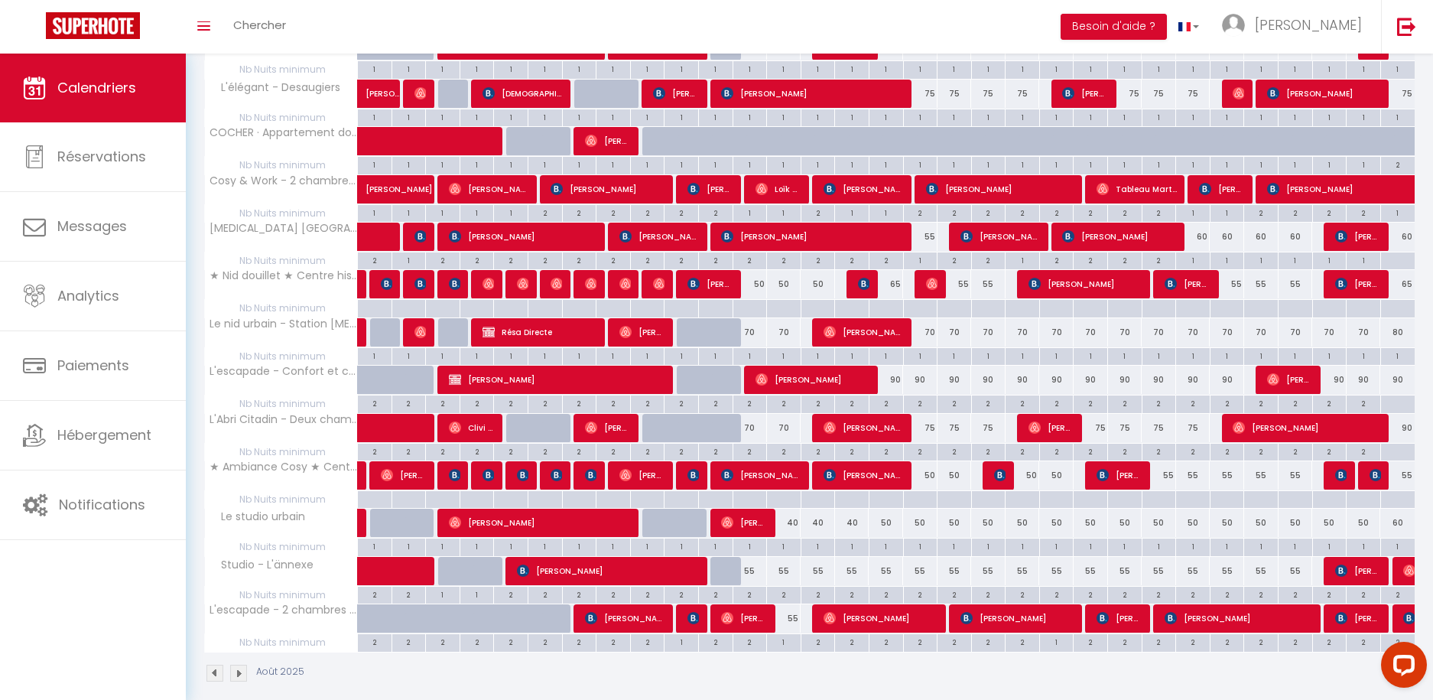
click at [791, 612] on div "55" at bounding box center [784, 618] width 34 height 28
type input "55"
type input "Mer 13 Août 2025"
type input "[DEMOGRAPHIC_DATA][DATE]"
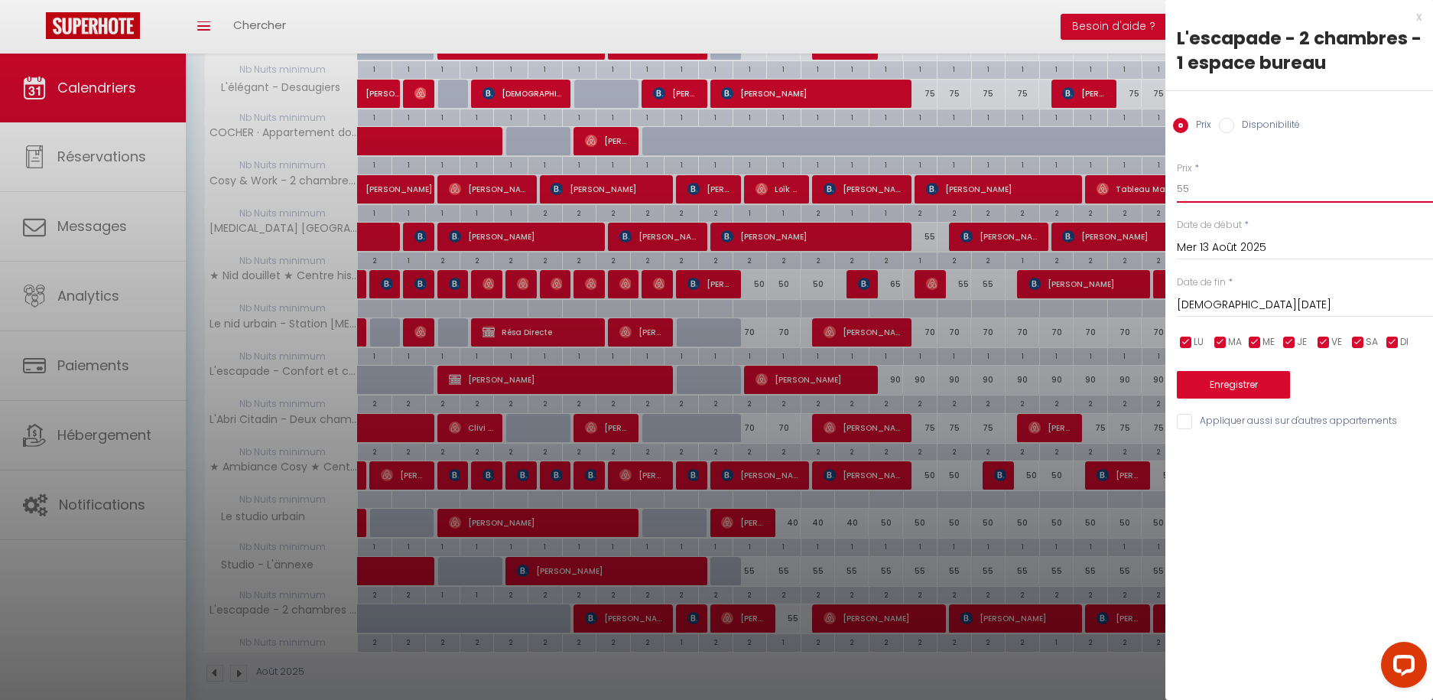
drag, startPoint x: 1185, startPoint y: 182, endPoint x: 1206, endPoint y: 188, distance: 21.5
click at [1206, 188] on input "55" at bounding box center [1305, 189] width 256 height 28
type input "50"
drag, startPoint x: 1259, startPoint y: 382, endPoint x: 1256, endPoint y: 391, distance: 8.7
click at [1258, 382] on button "Enregistrer" at bounding box center [1233, 385] width 113 height 28
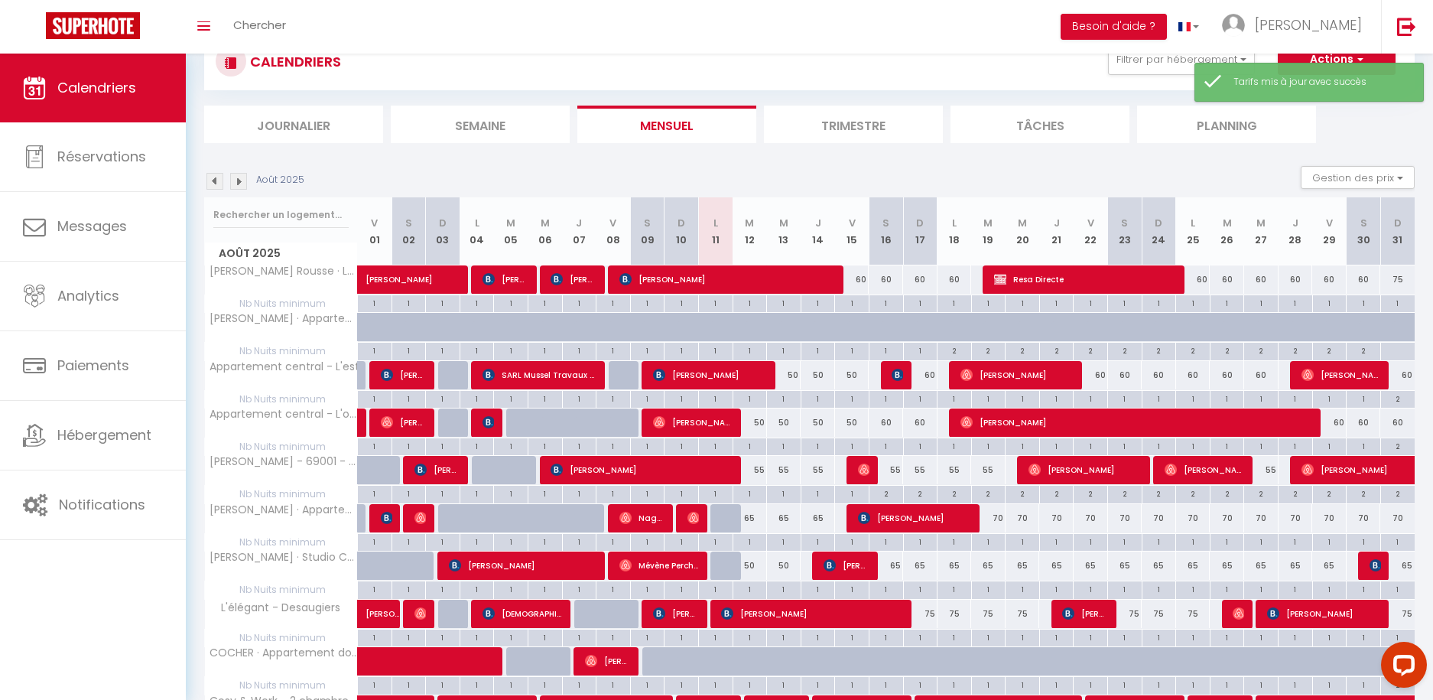
scroll to position [197, 0]
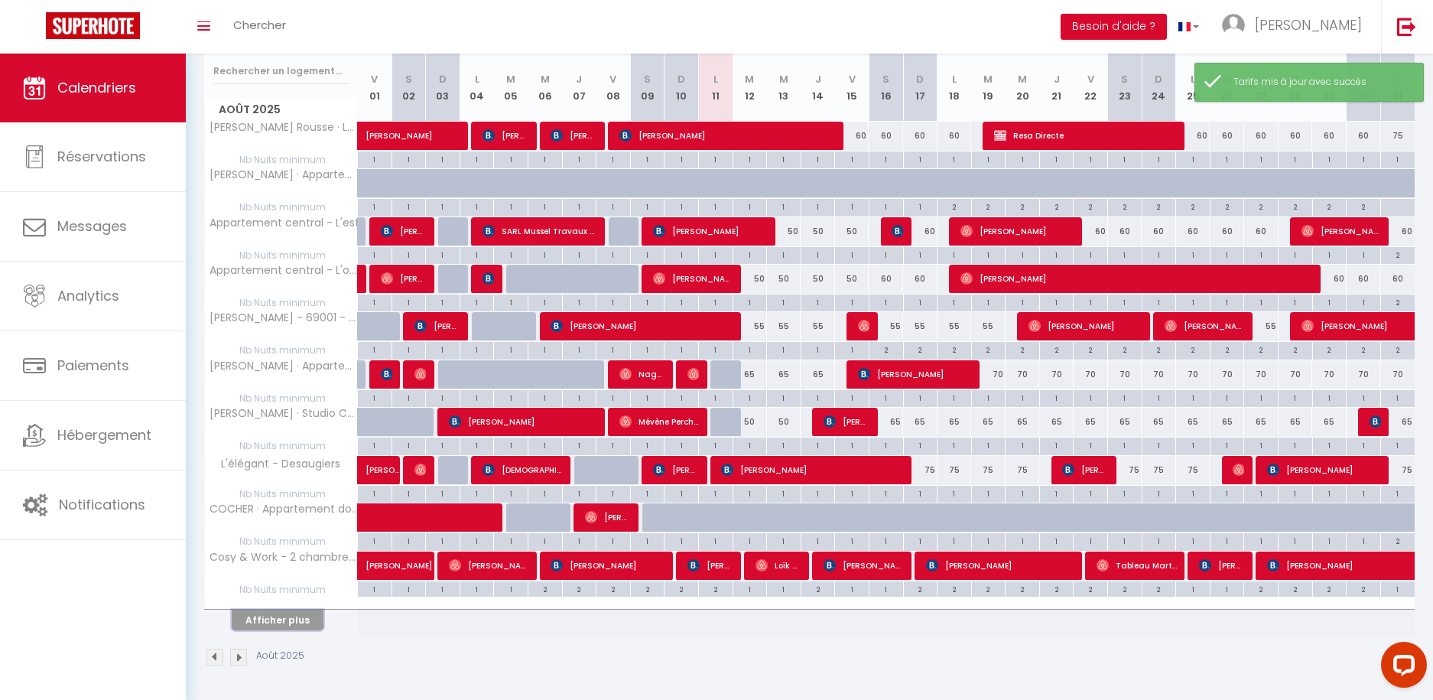
click at [291, 618] on button "Afficher plus" at bounding box center [278, 619] width 92 height 21
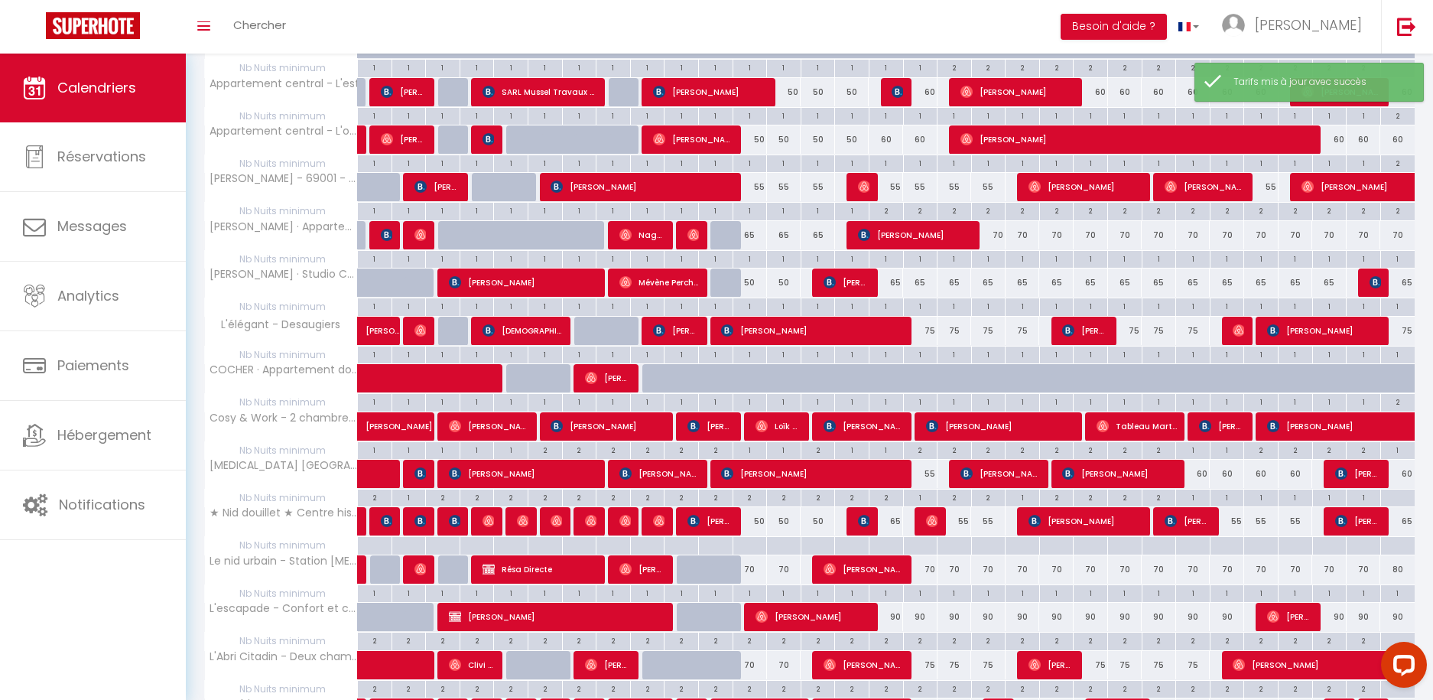
scroll to position [302, 0]
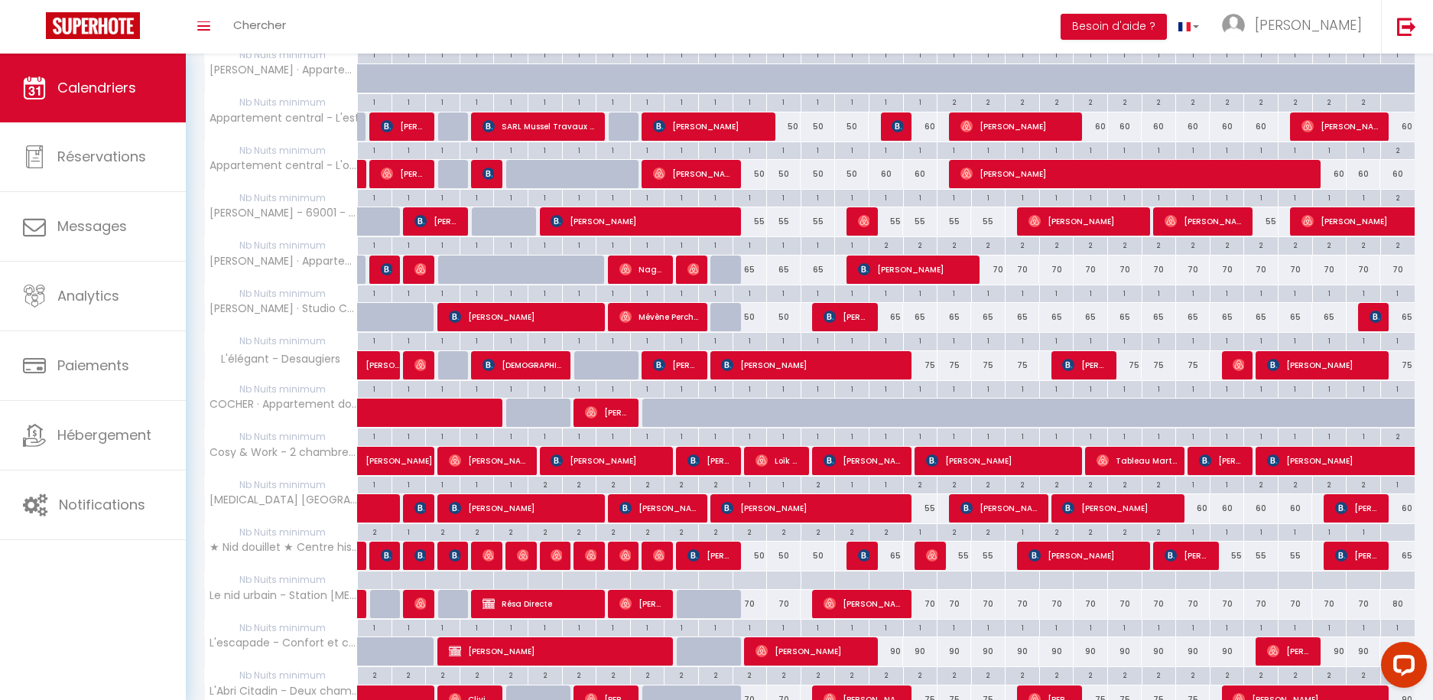
click at [929, 507] on div "55" at bounding box center [920, 508] width 34 height 28
type input "55"
type input "Dim 17 Août 2025"
type input "Lun 18 Août 2025"
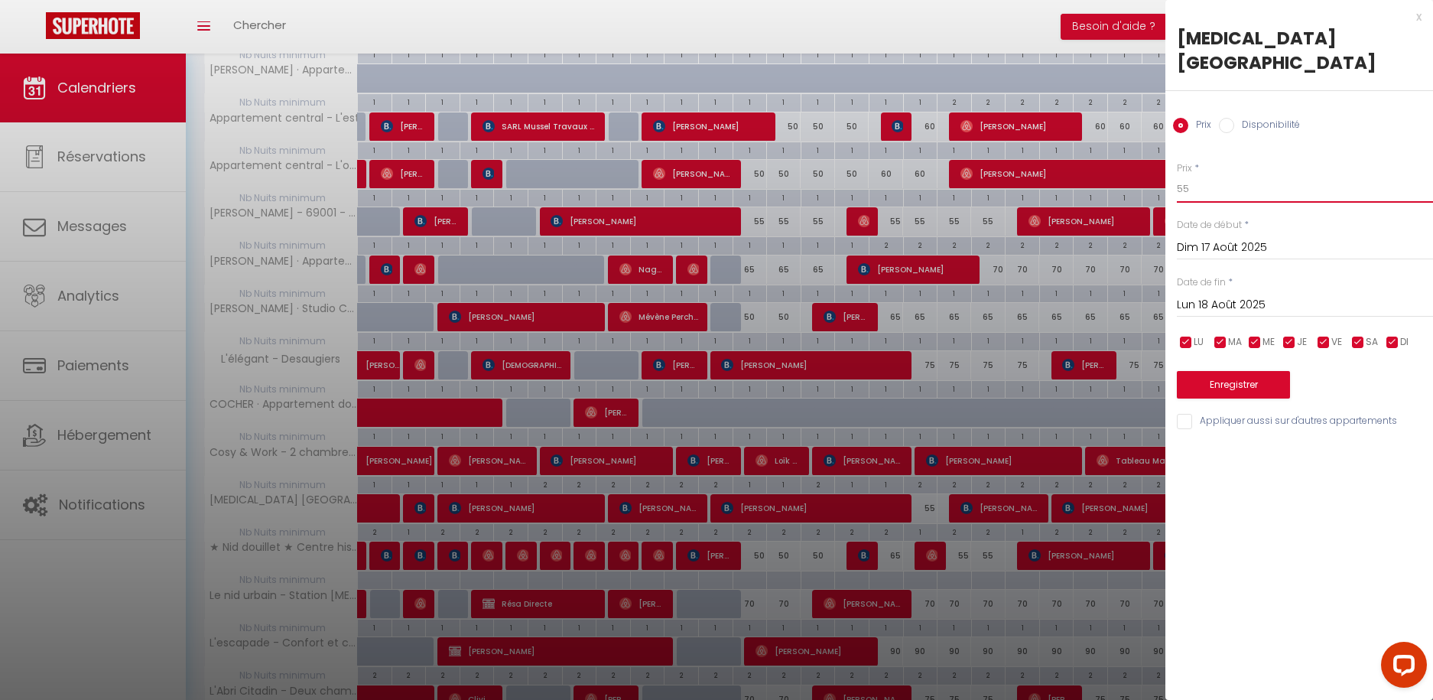
drag, startPoint x: 1180, startPoint y: 184, endPoint x: 1229, endPoint y: 184, distance: 48.9
click at [1229, 184] on input "55" at bounding box center [1305, 189] width 256 height 28
type input "50"
click at [1233, 388] on button "Enregistrer" at bounding box center [1233, 385] width 113 height 28
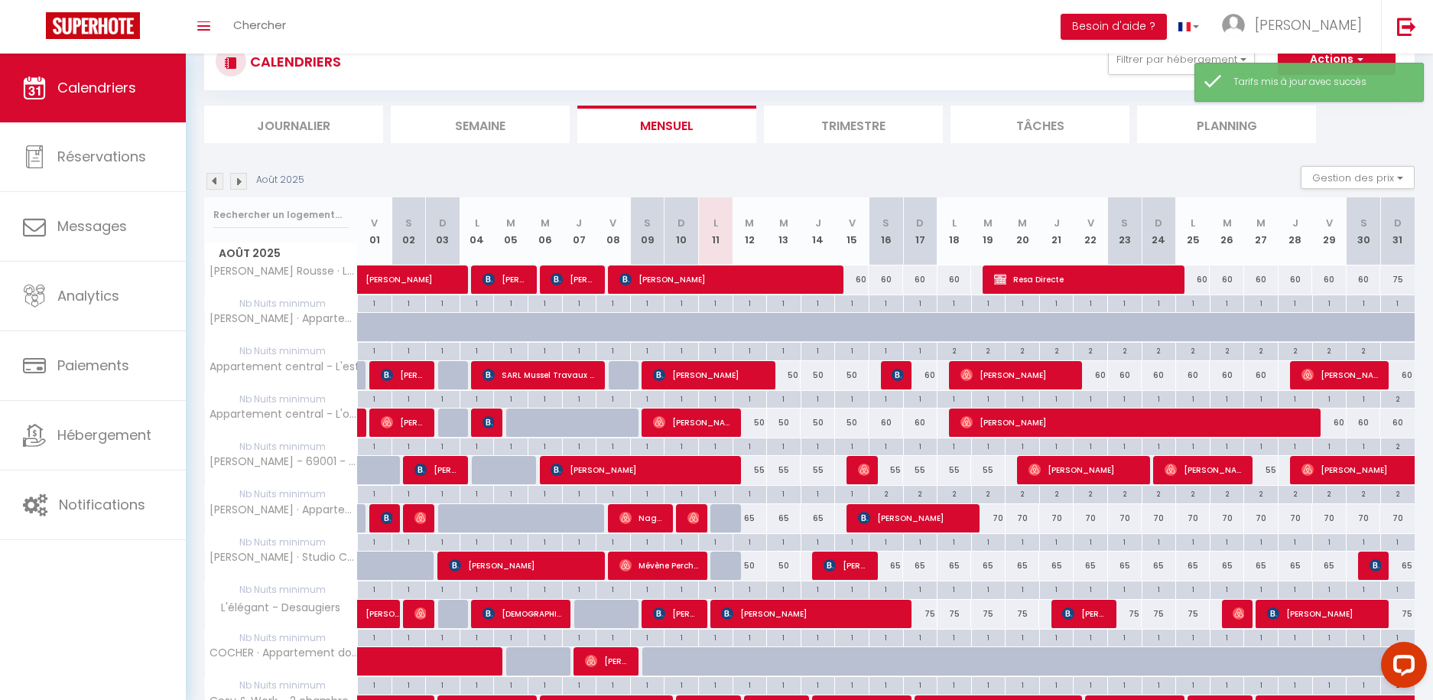
scroll to position [197, 0]
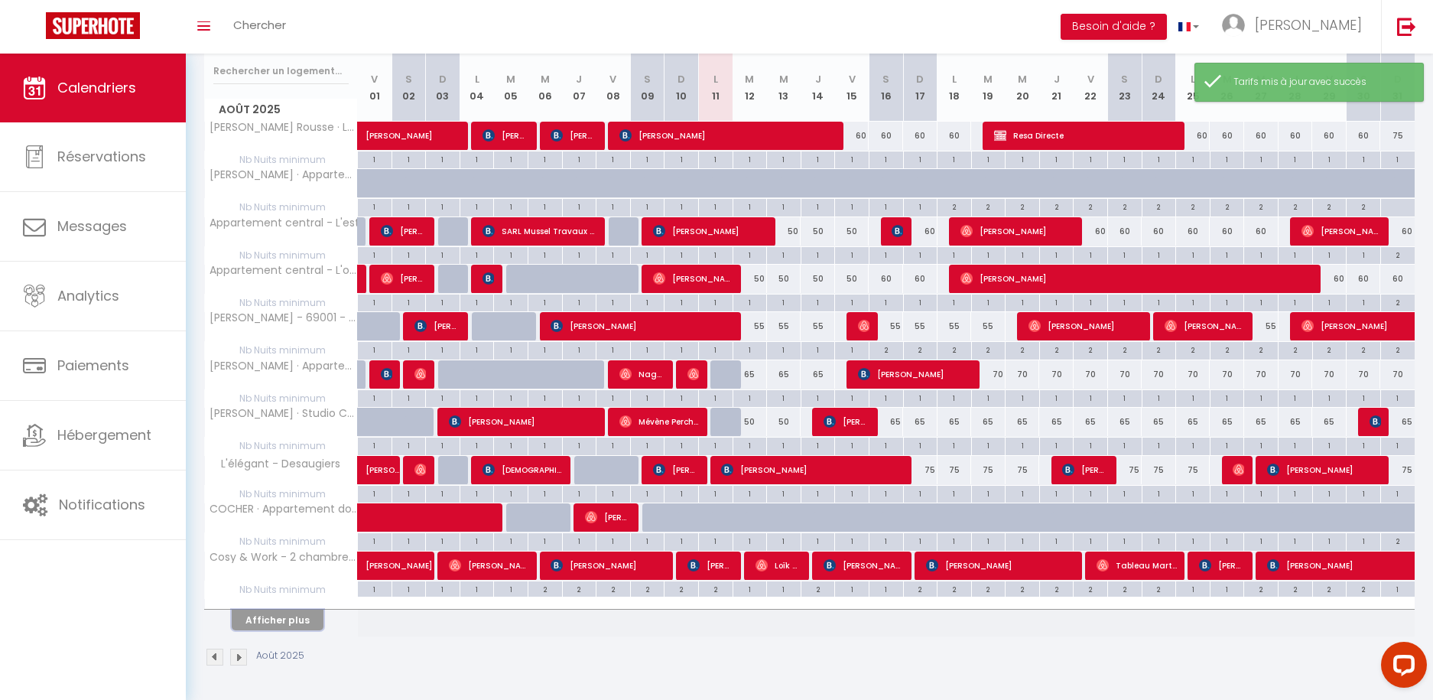
click at [271, 616] on button "Afficher plus" at bounding box center [278, 619] width 92 height 21
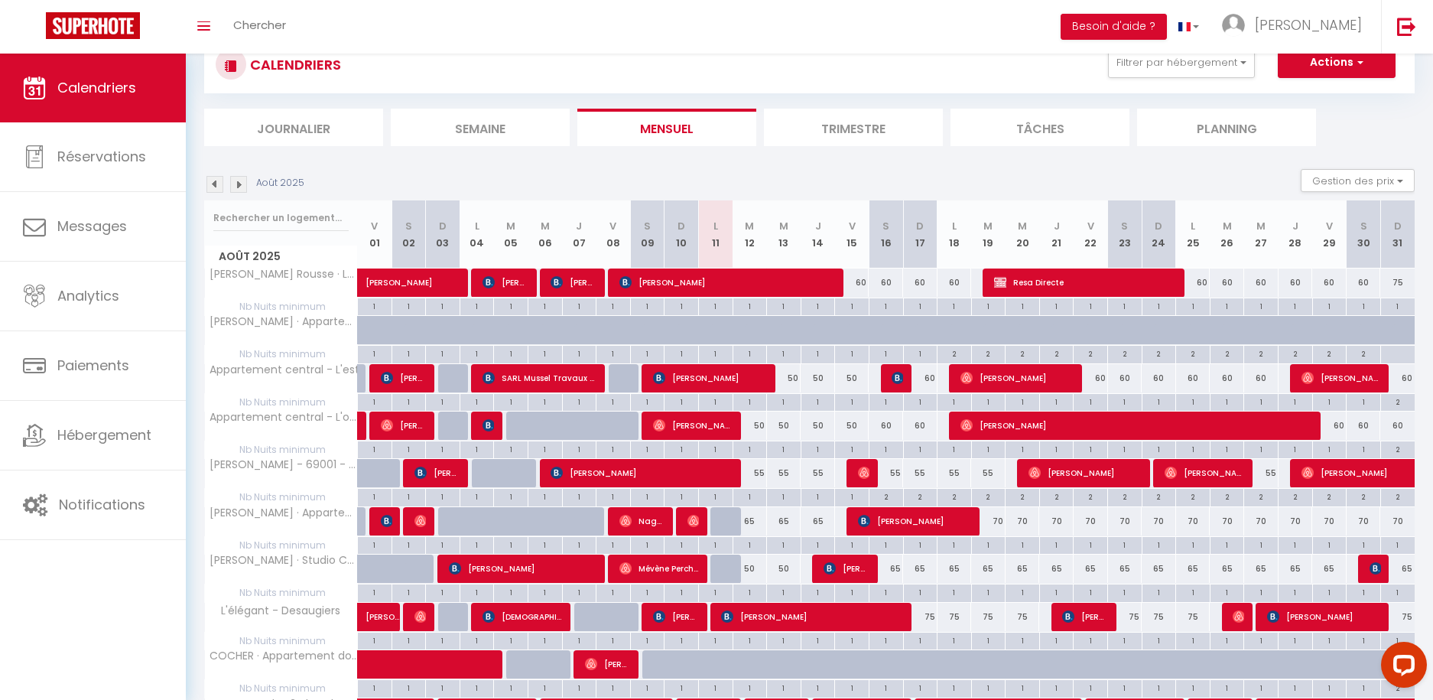
scroll to position [0, 0]
